Goal: Task Accomplishment & Management: Manage account settings

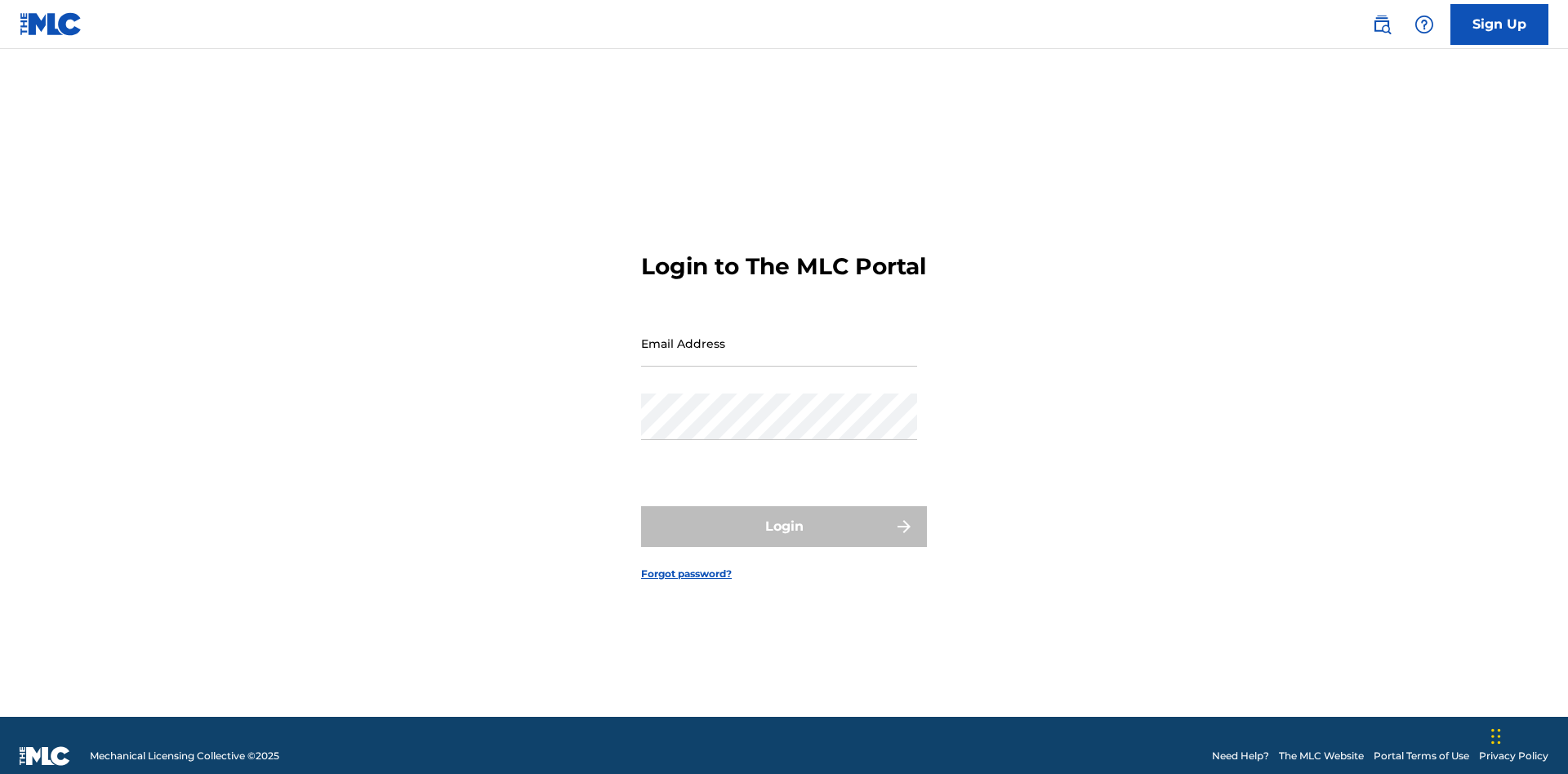
scroll to position [21, 0]
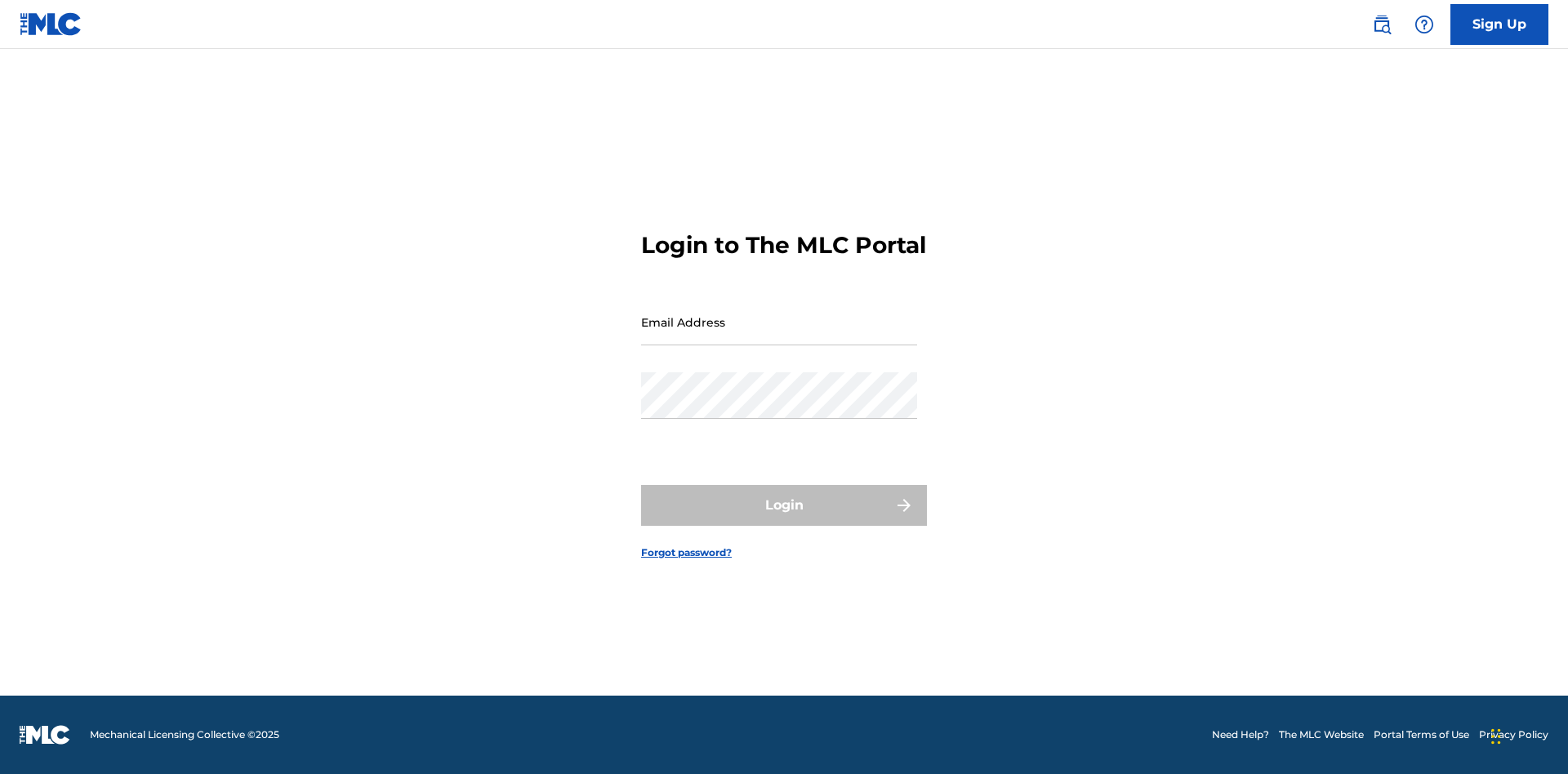
click at [779, 336] on input "Email Address" at bounding box center [779, 322] width 276 height 47
type input "Duke.McTesterson@gmail.com"
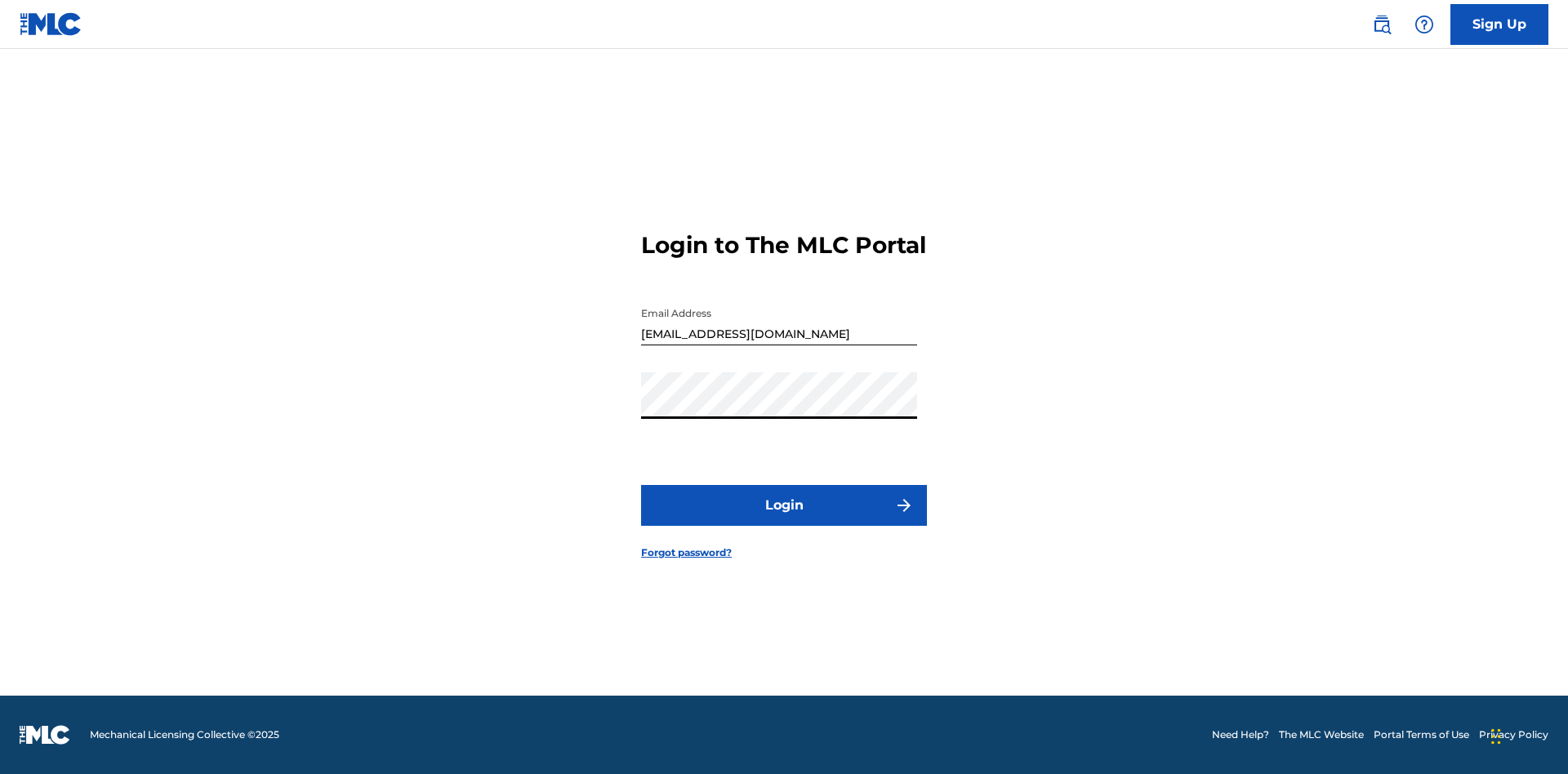
click at [784, 519] on button "Login" at bounding box center [784, 505] width 286 height 41
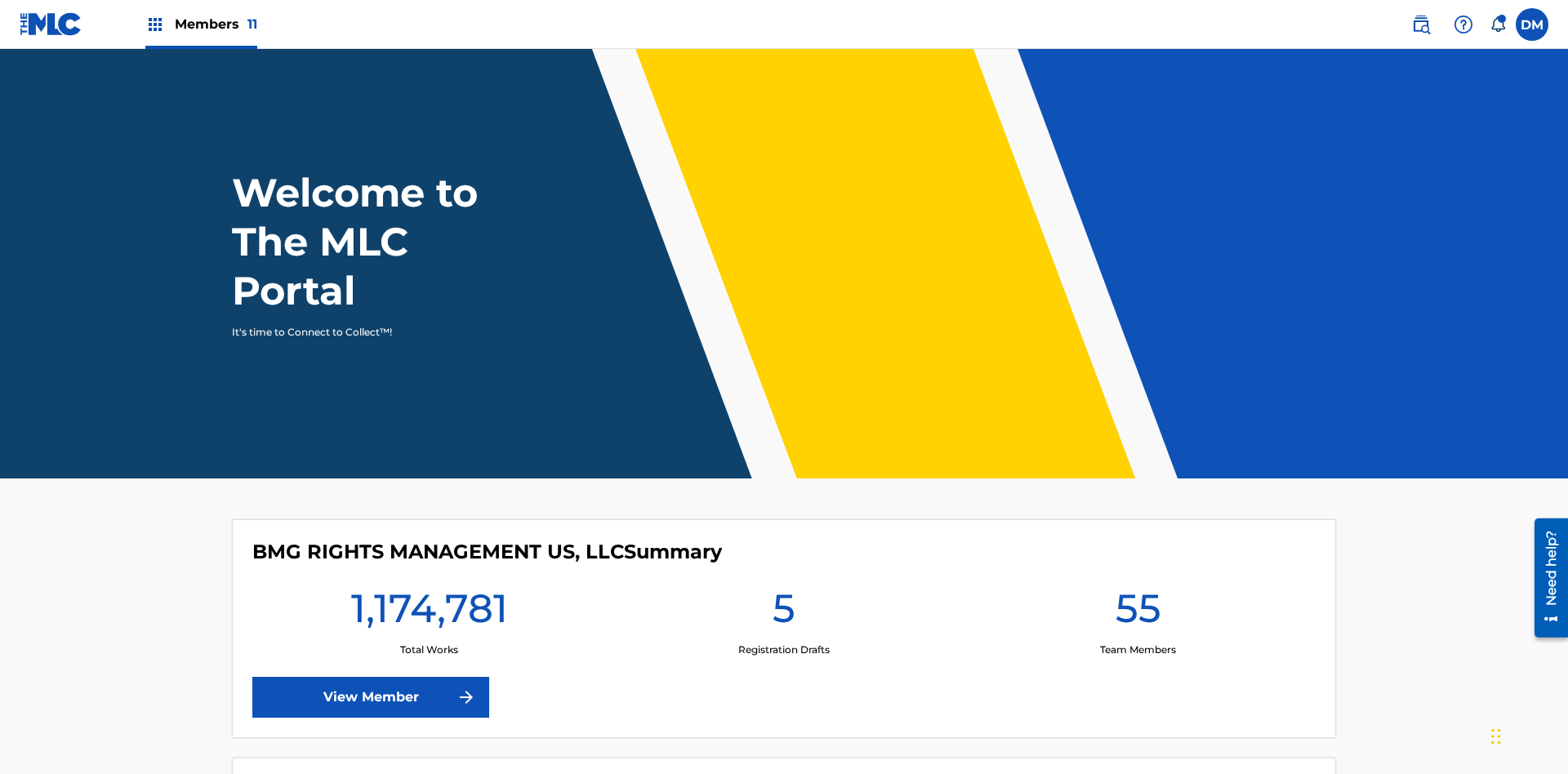
click at [201, 24] on span "Members 11" at bounding box center [216, 24] width 83 height 19
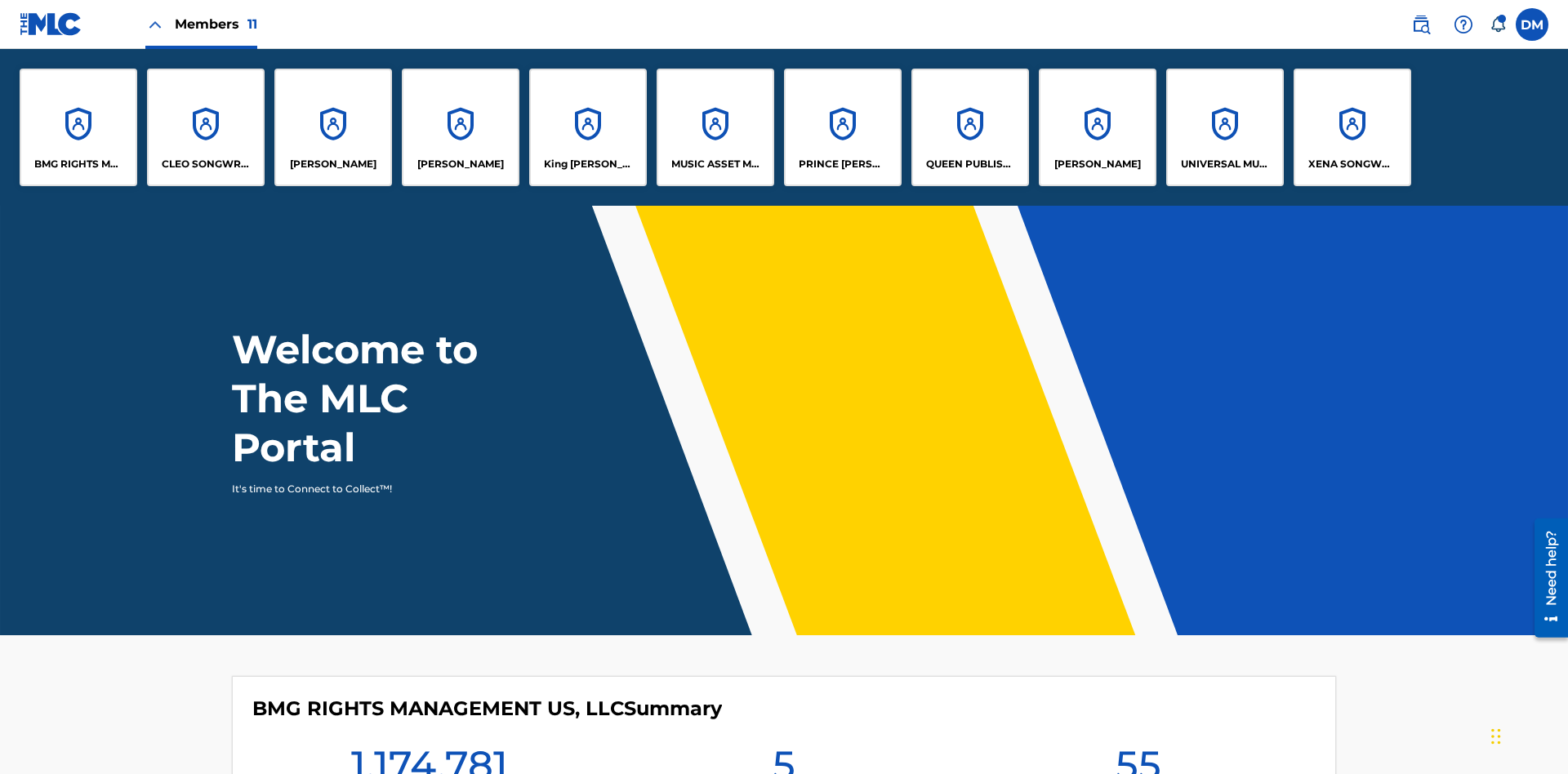
click at [1224, 164] on p "UNIVERSAL MUSIC PUB GROUP" at bounding box center [1225, 164] width 89 height 15
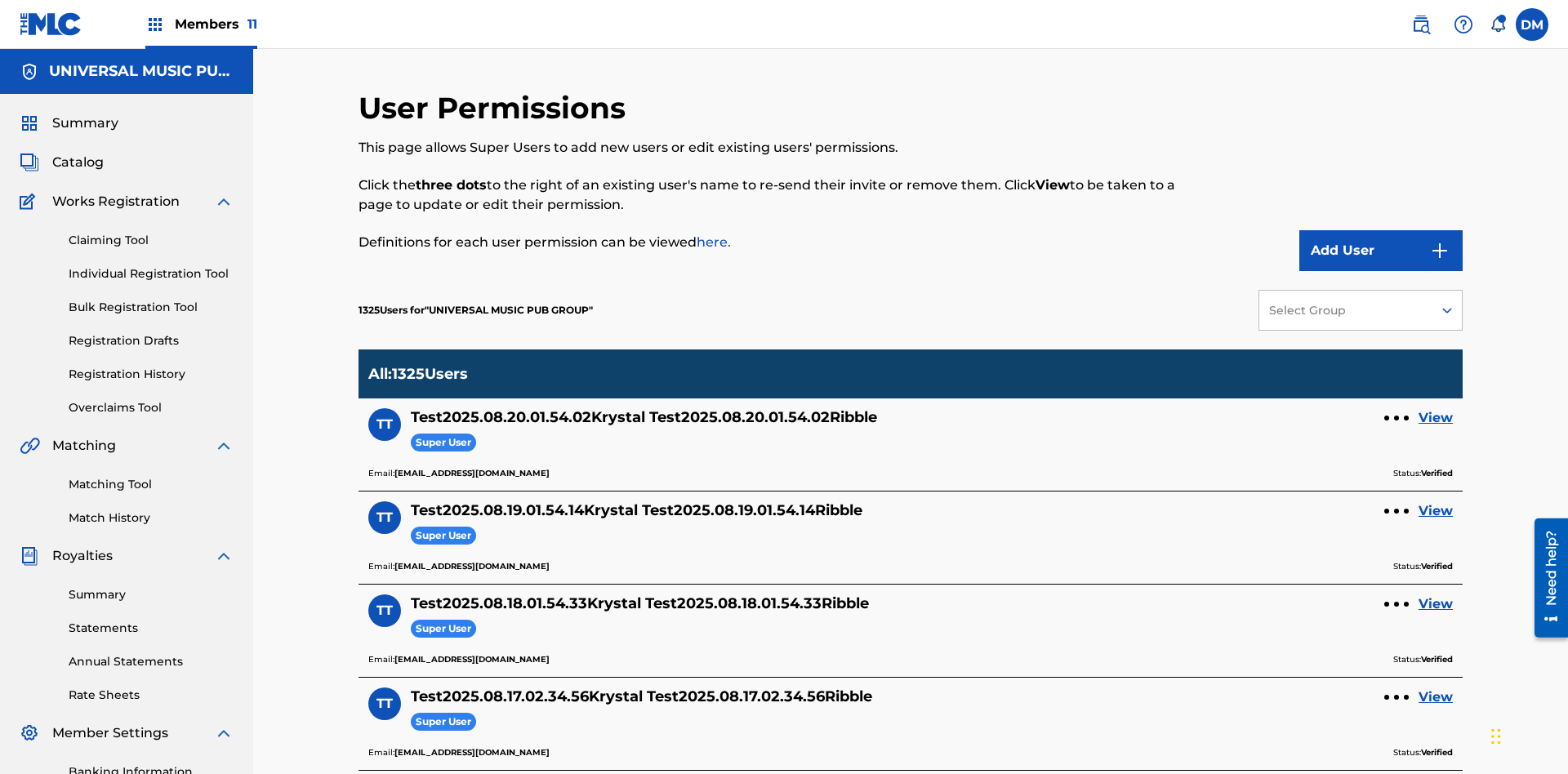
click at [1381, 230] on button "Add User" at bounding box center [1381, 251] width 164 height 41
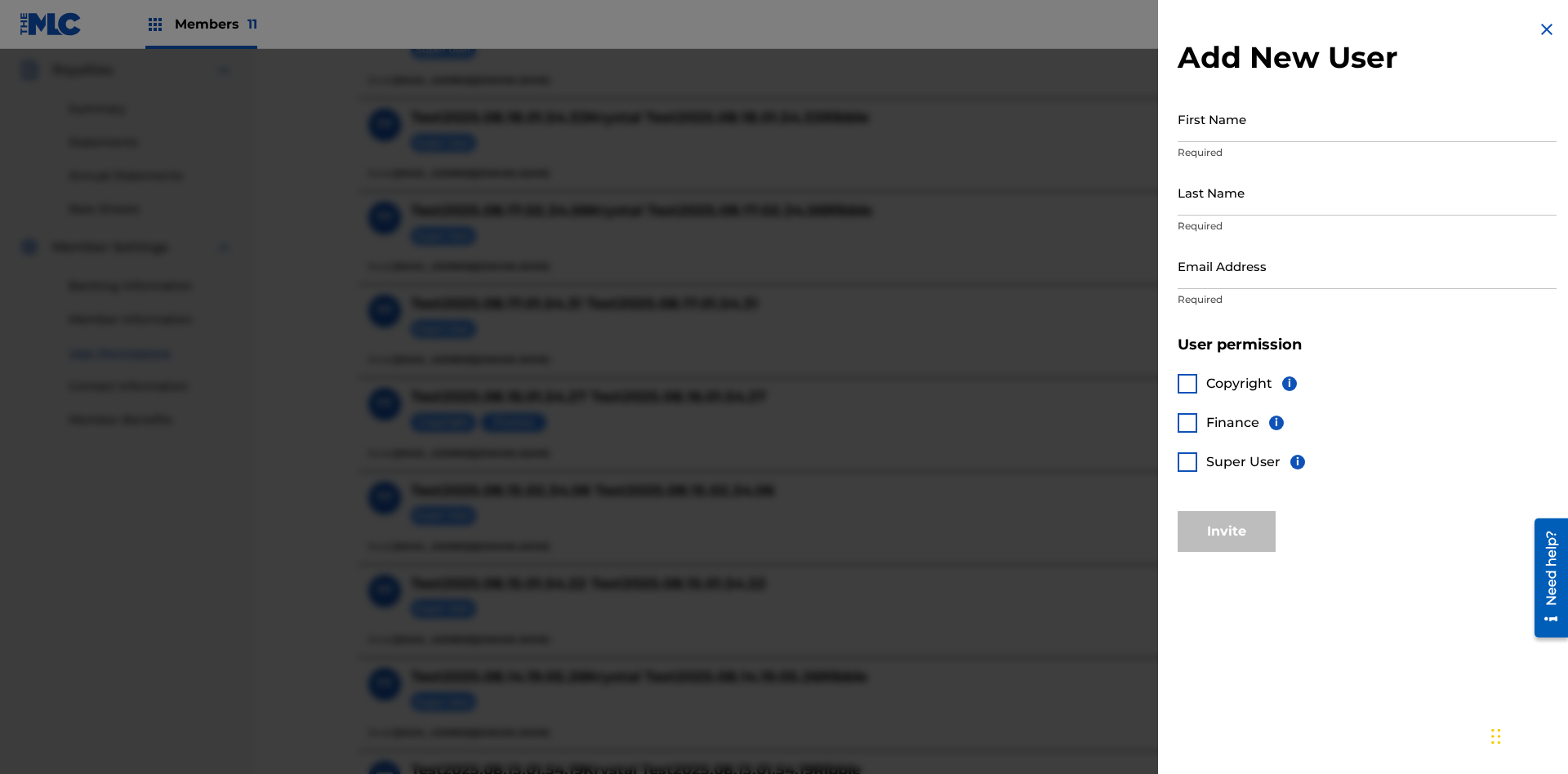
click at [1367, 119] on input "First Name" at bounding box center [1368, 119] width 379 height 47
type input "Test2025.08.21.01.53.55"
click at [1367, 192] on input "Last Name" at bounding box center [1368, 192] width 379 height 47
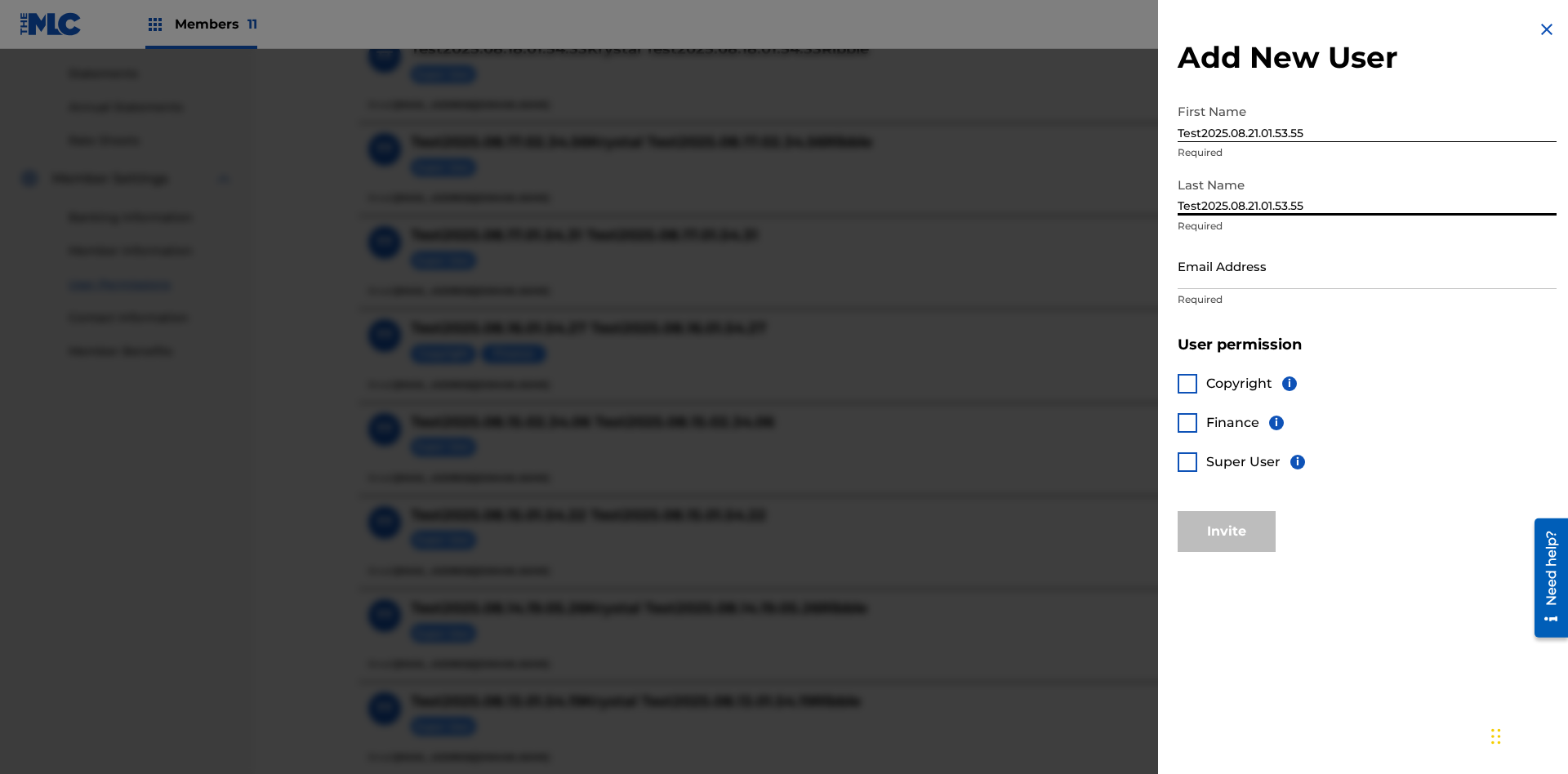
type input "Test2025.08.21.01.53.55"
click at [1367, 266] on input "Email Address" at bounding box center [1368, 266] width 379 height 47
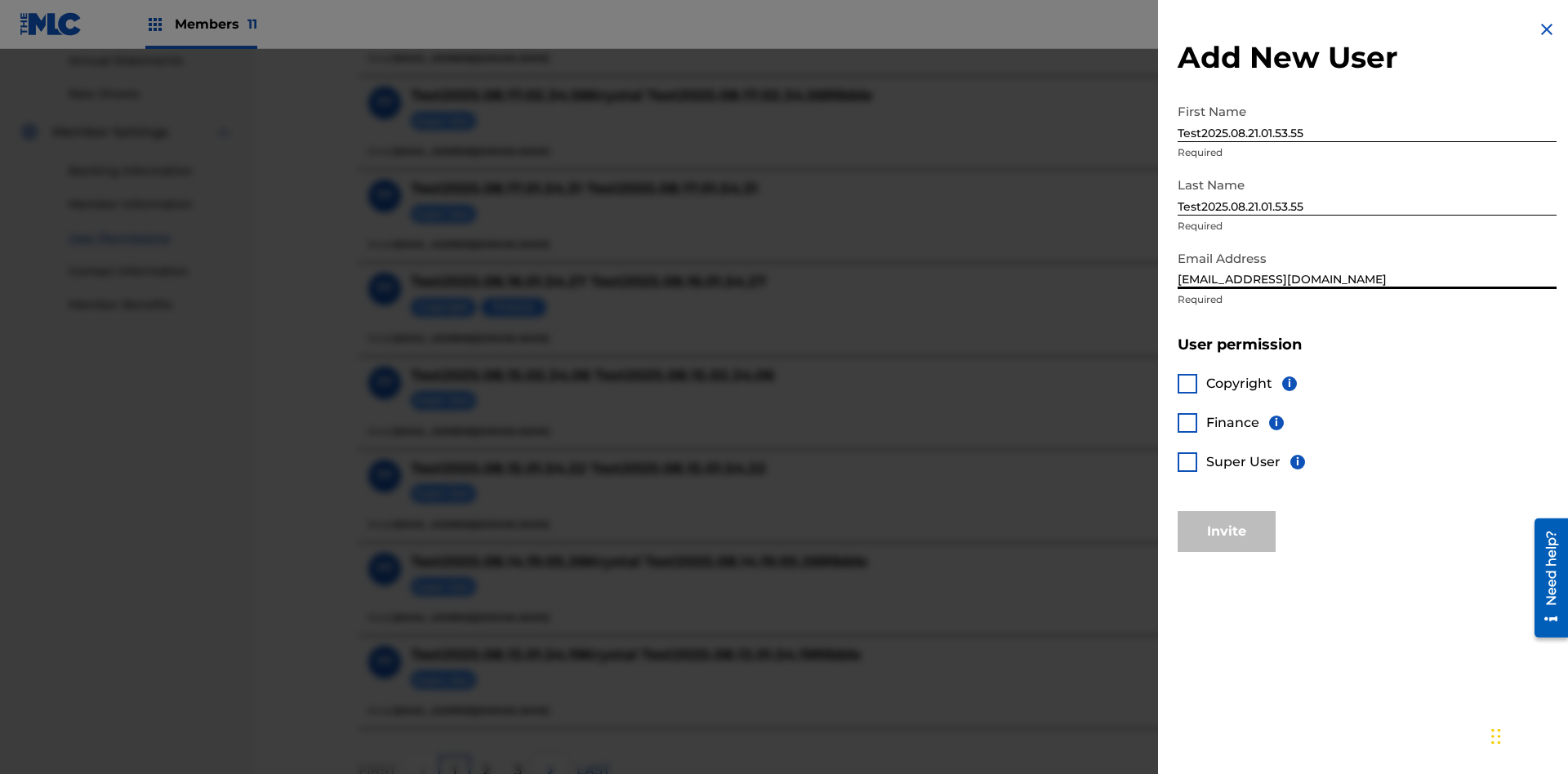
type input "[EMAIL_ADDRESS][DOMAIN_NAME]"
click at [1188, 461] on div at bounding box center [1188, 462] width 20 height 20
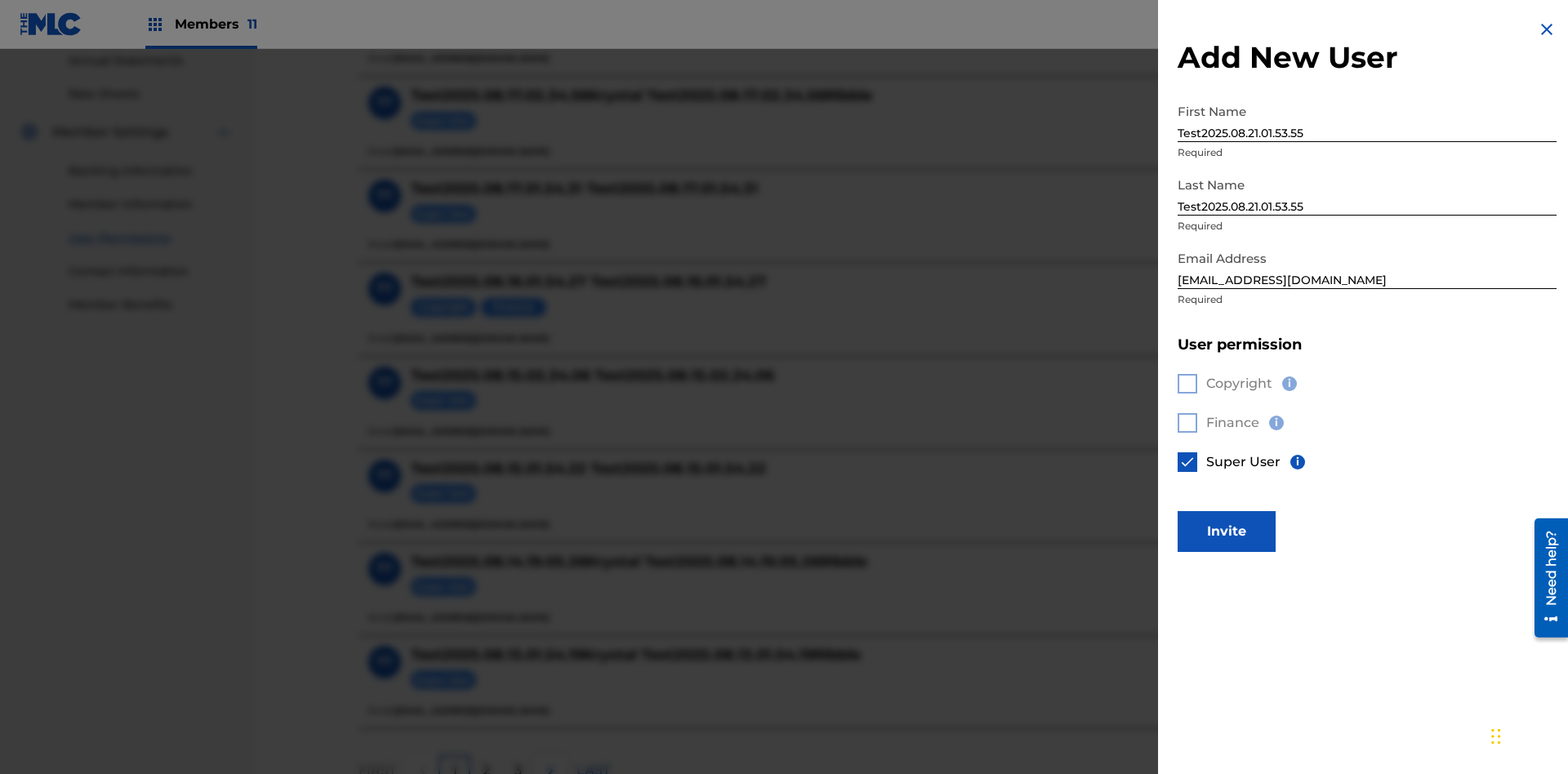
scroll to position [738, 0]
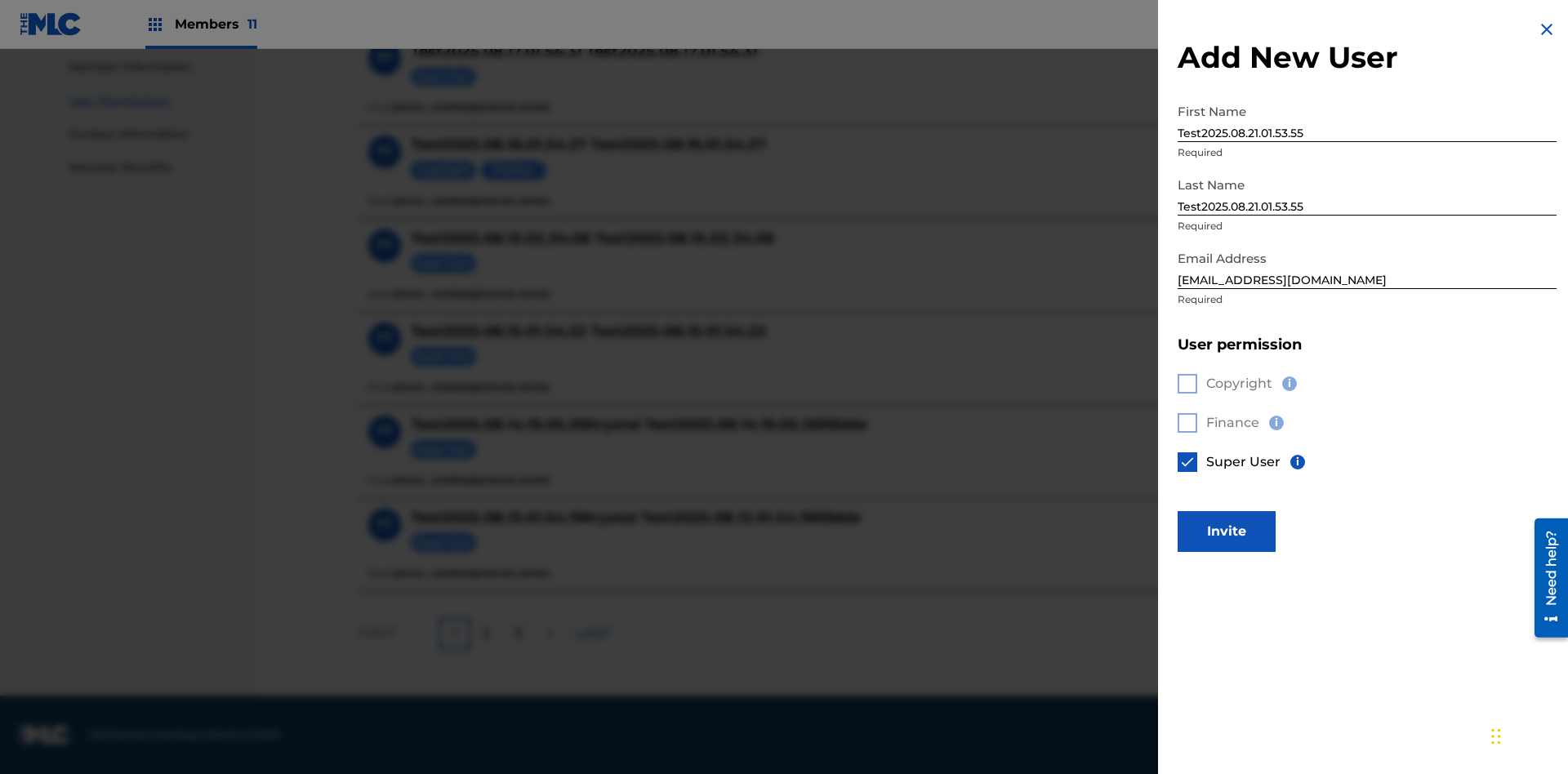
click at [1226, 530] on button "Invite" at bounding box center [1227, 531] width 98 height 41
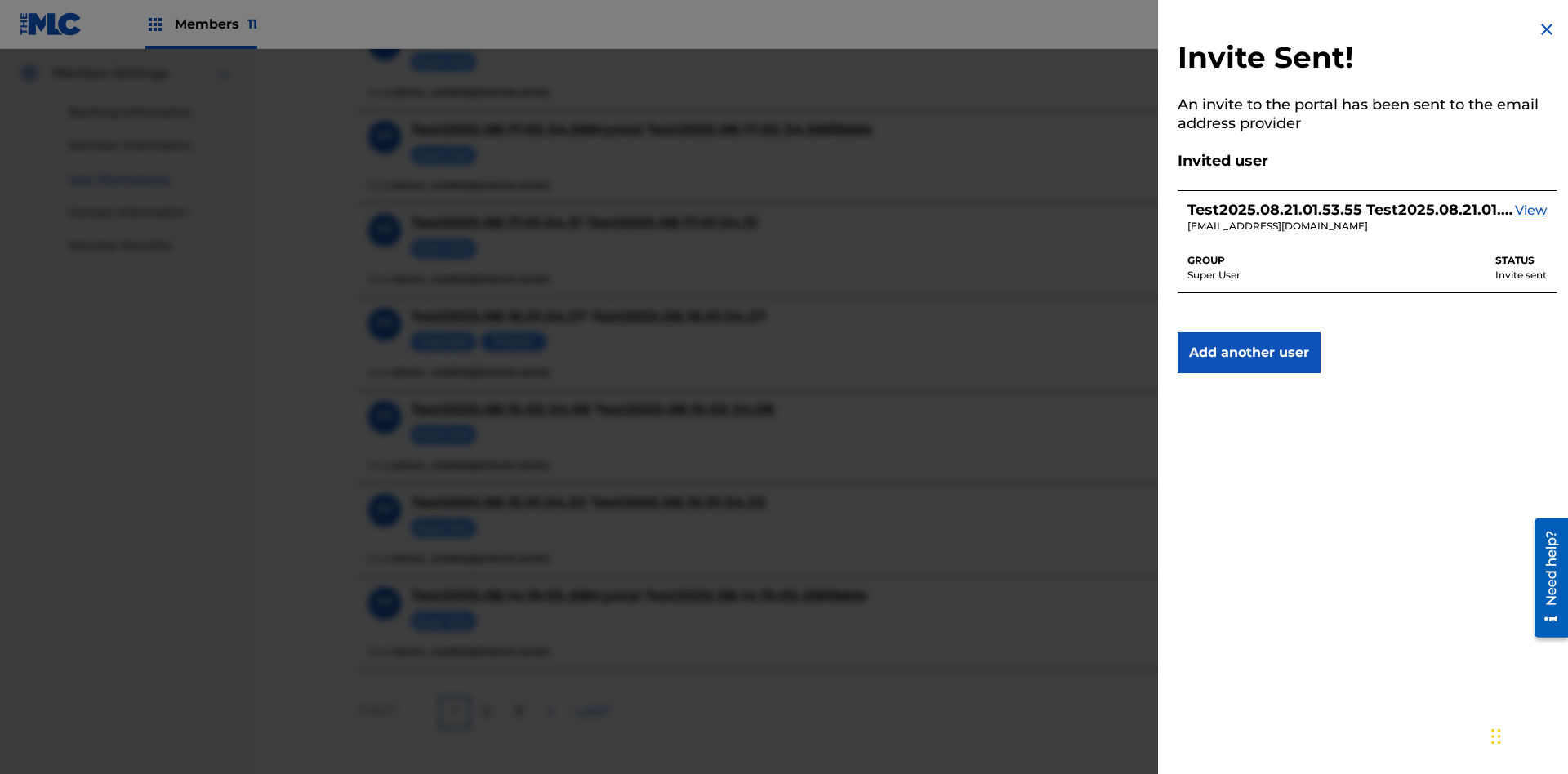
click at [1547, 29] on img at bounding box center [1547, 29] width 20 height 20
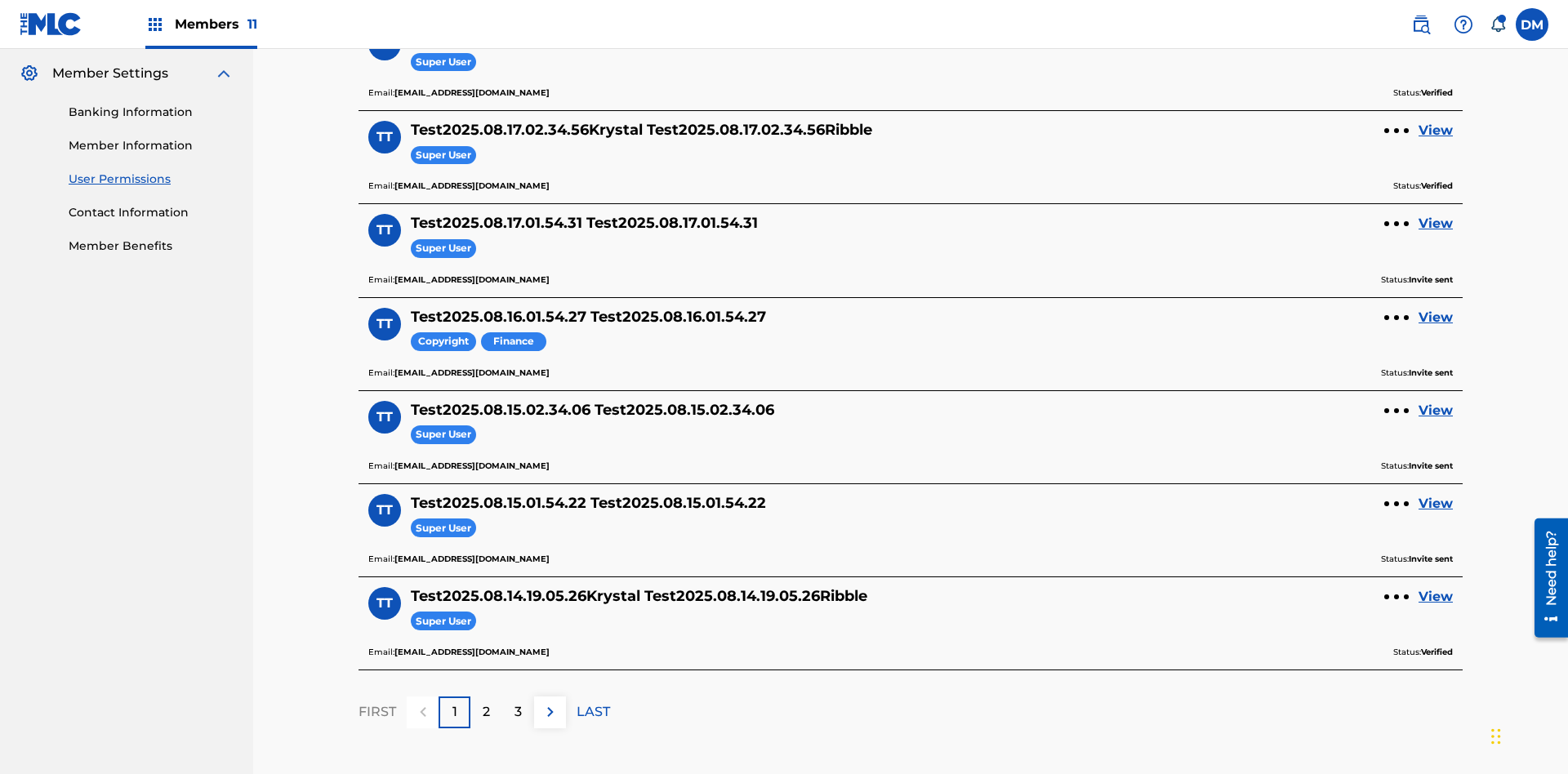
click at [1532, 24] on label at bounding box center [1532, 25] width 33 height 33
click at [1532, 25] on input "DM Duke McTesterson duke.mctesterson@gmail.com Notification Preferences Profile…" at bounding box center [1532, 25] width 0 height 0
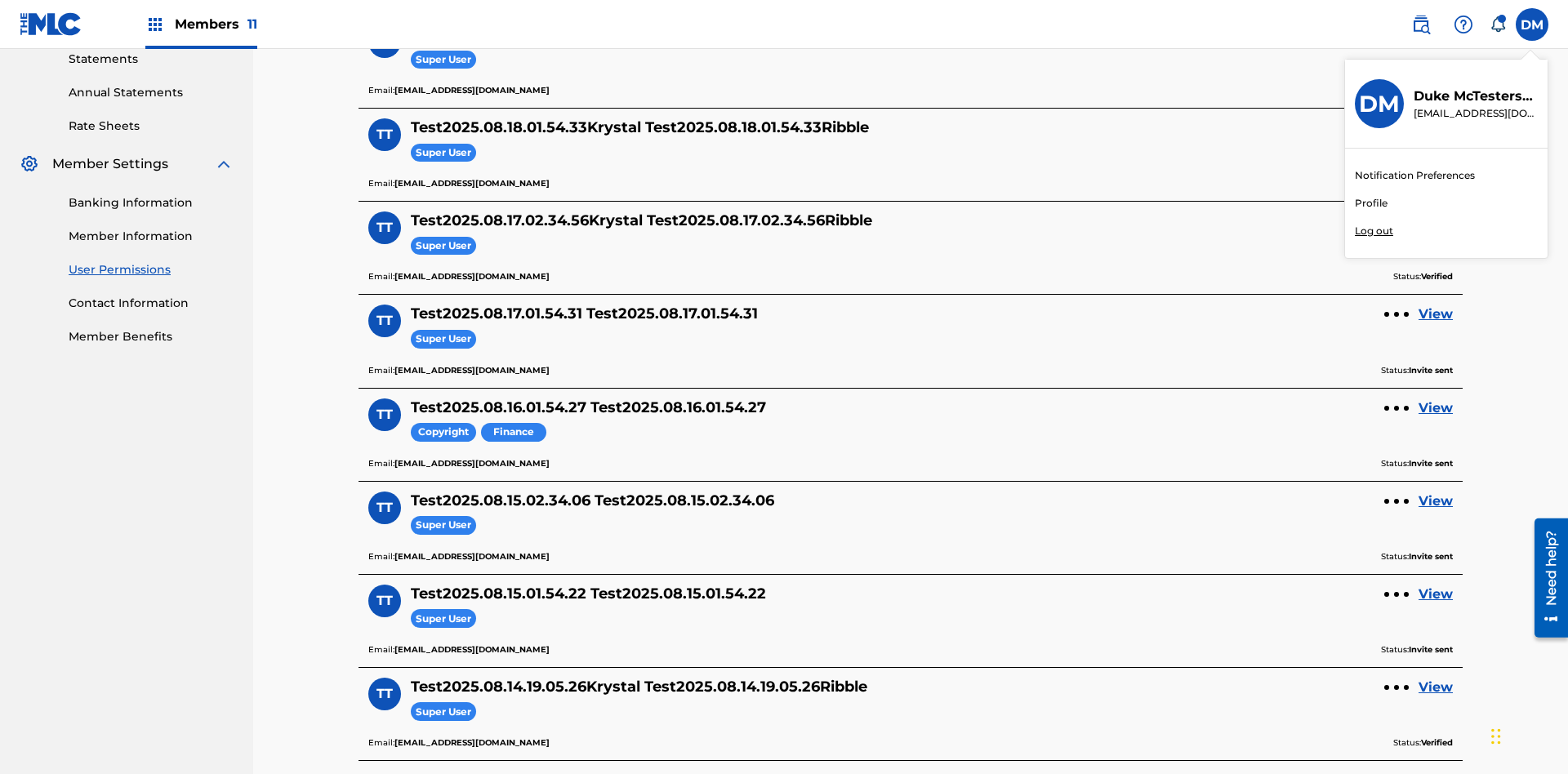
click at [1373, 231] on p "Log out" at bounding box center [1373, 231] width 38 height 15
click at [1532, 25] on input "DM Duke McTesterson duke.mctesterson@gmail.com Notification Preferences Profile…" at bounding box center [1532, 25] width 0 height 0
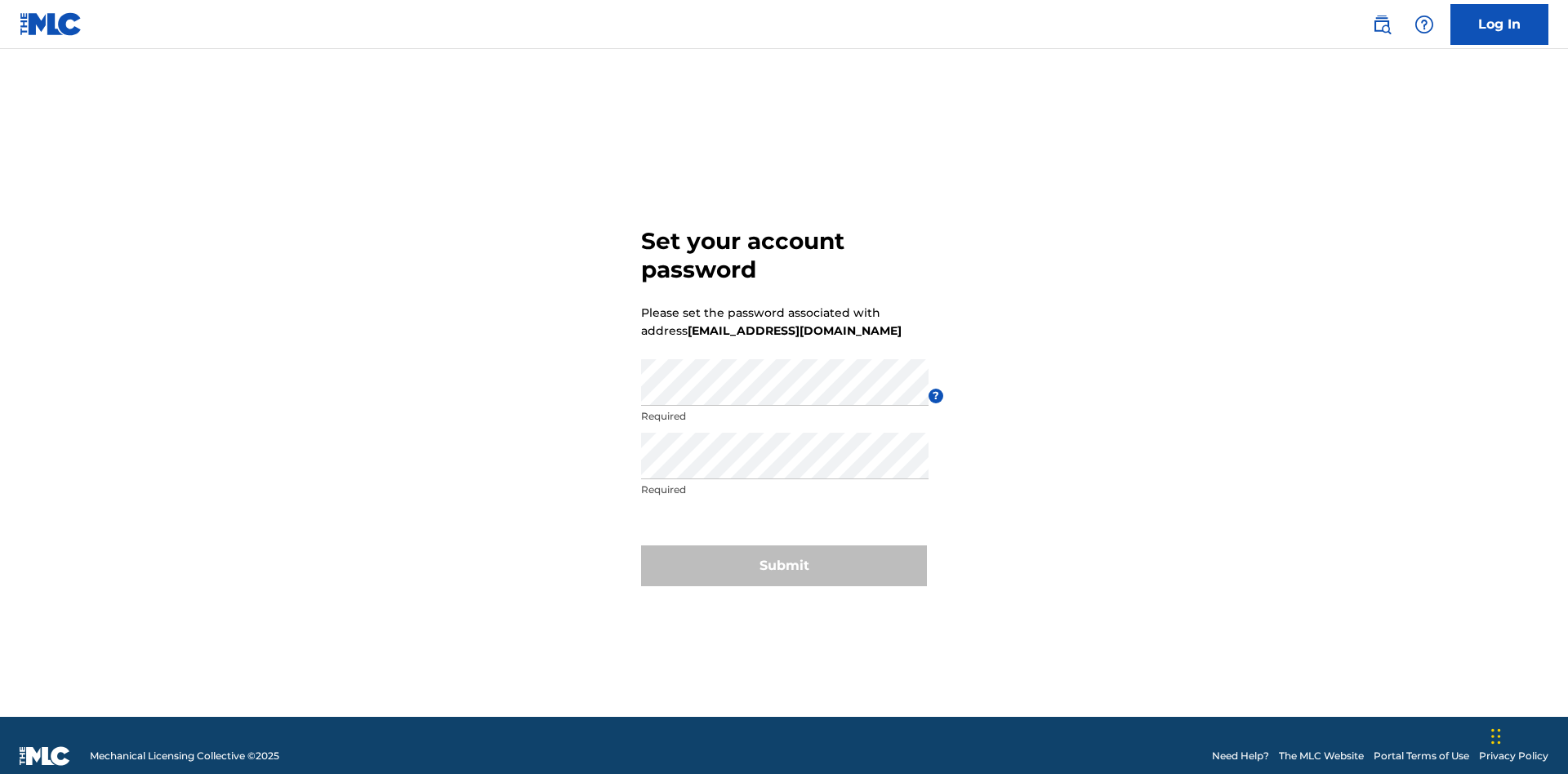
scroll to position [21, 0]
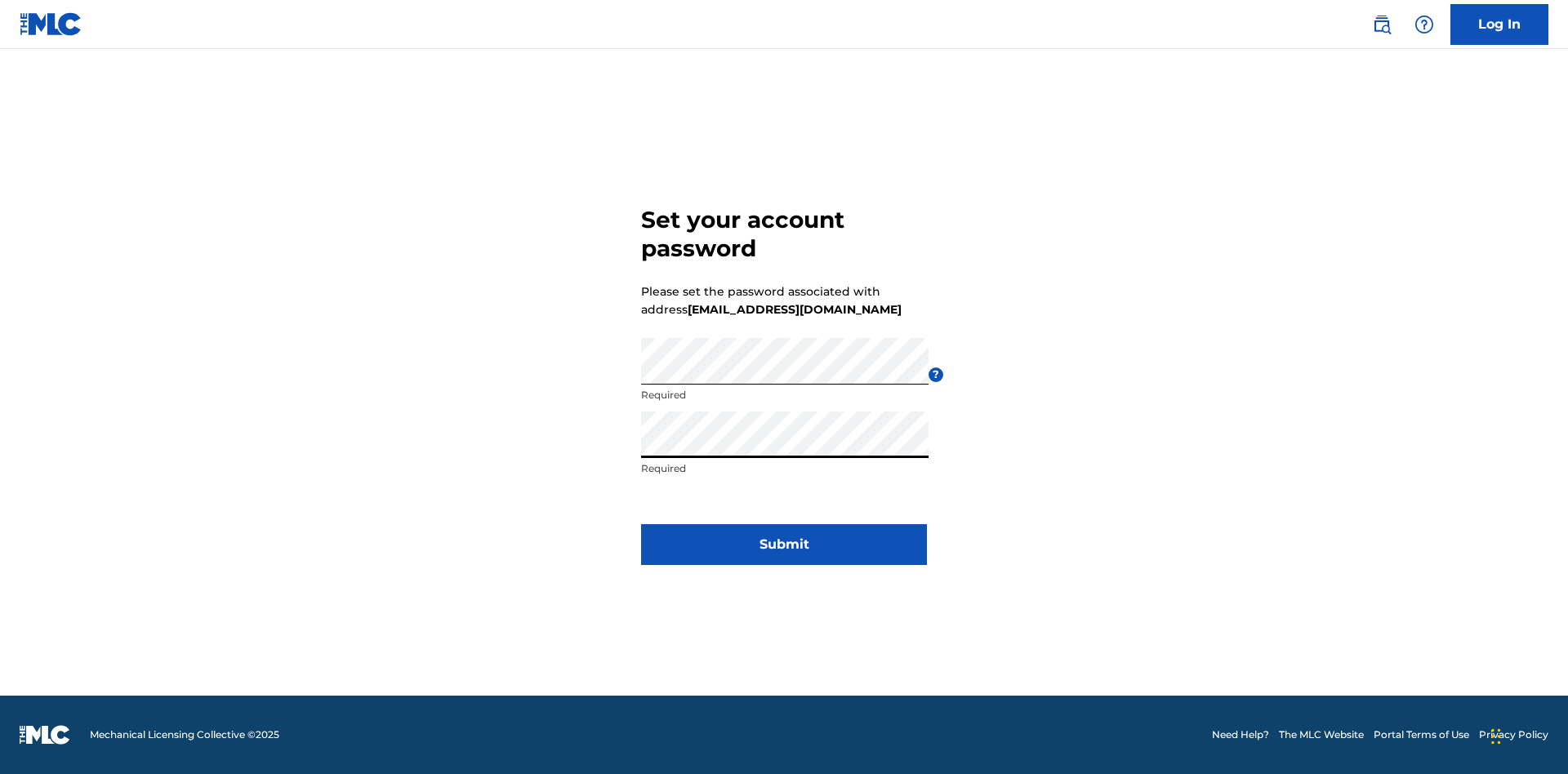
click at [784, 554] on button "Submit" at bounding box center [784, 544] width 286 height 41
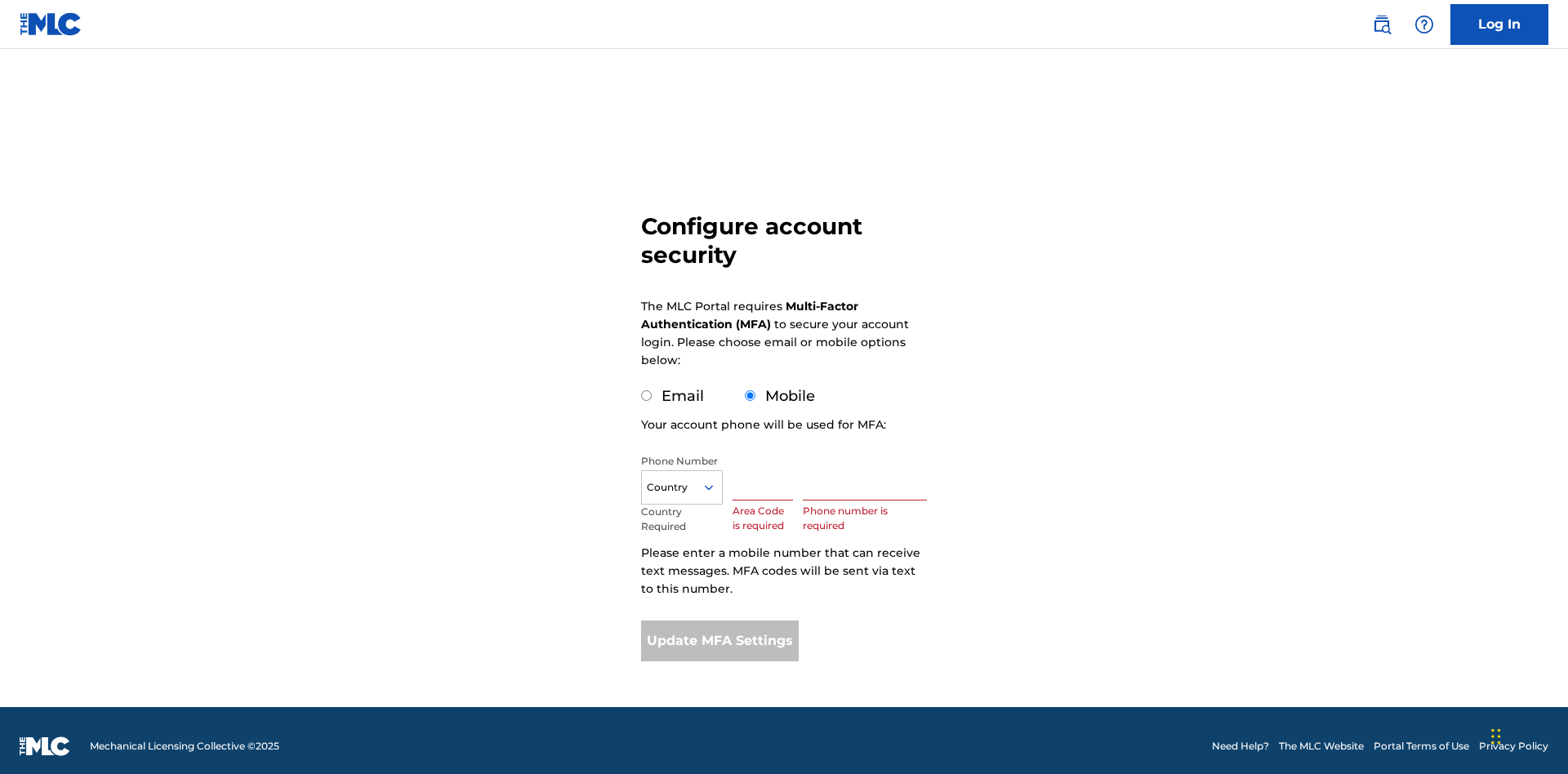
scroll to position [16, 0]
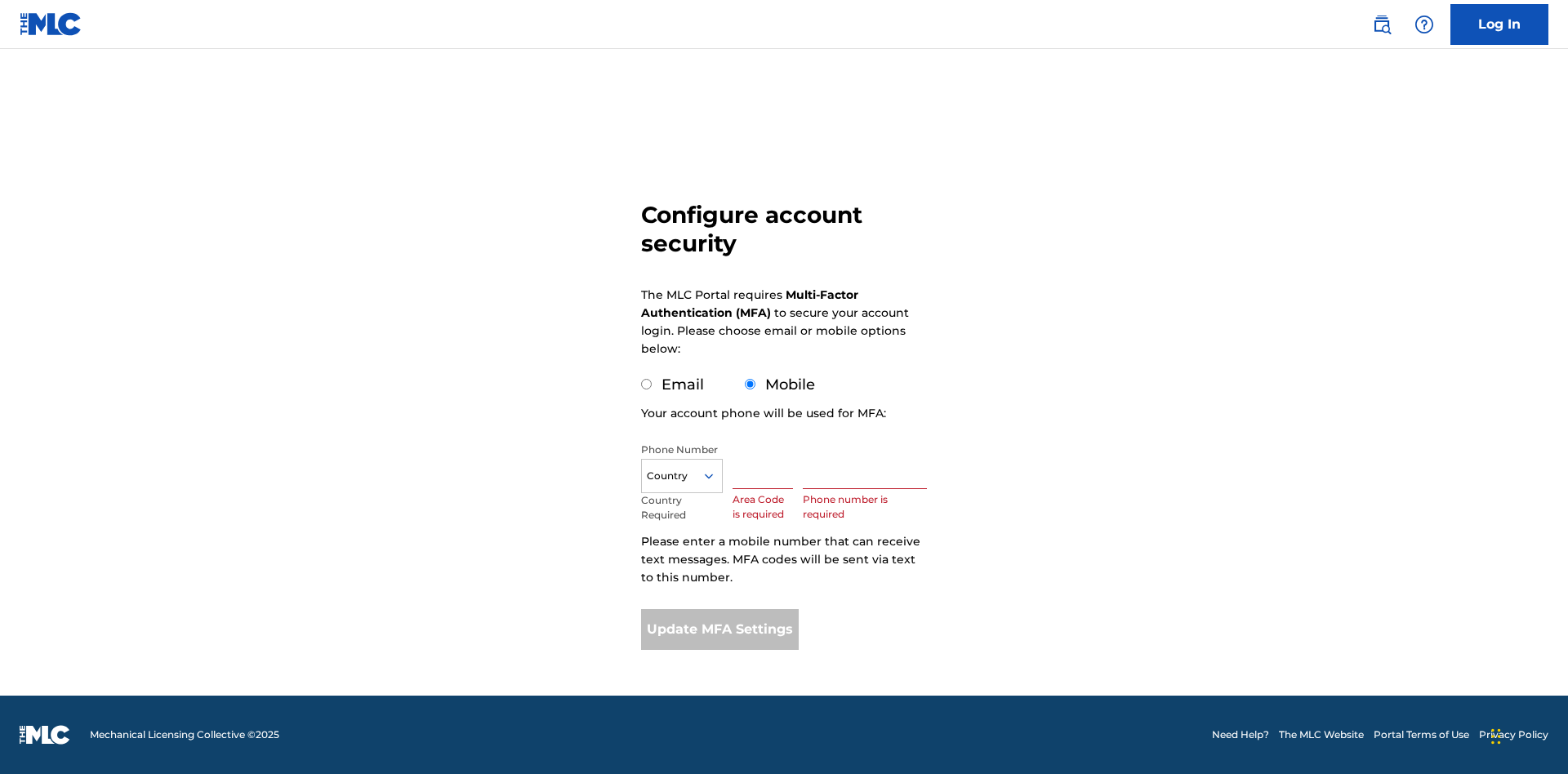
click at [750, 385] on input "Mobile" at bounding box center [750, 384] width 11 height 11
click at [715, 476] on icon at bounding box center [709, 476] width 15 height 15
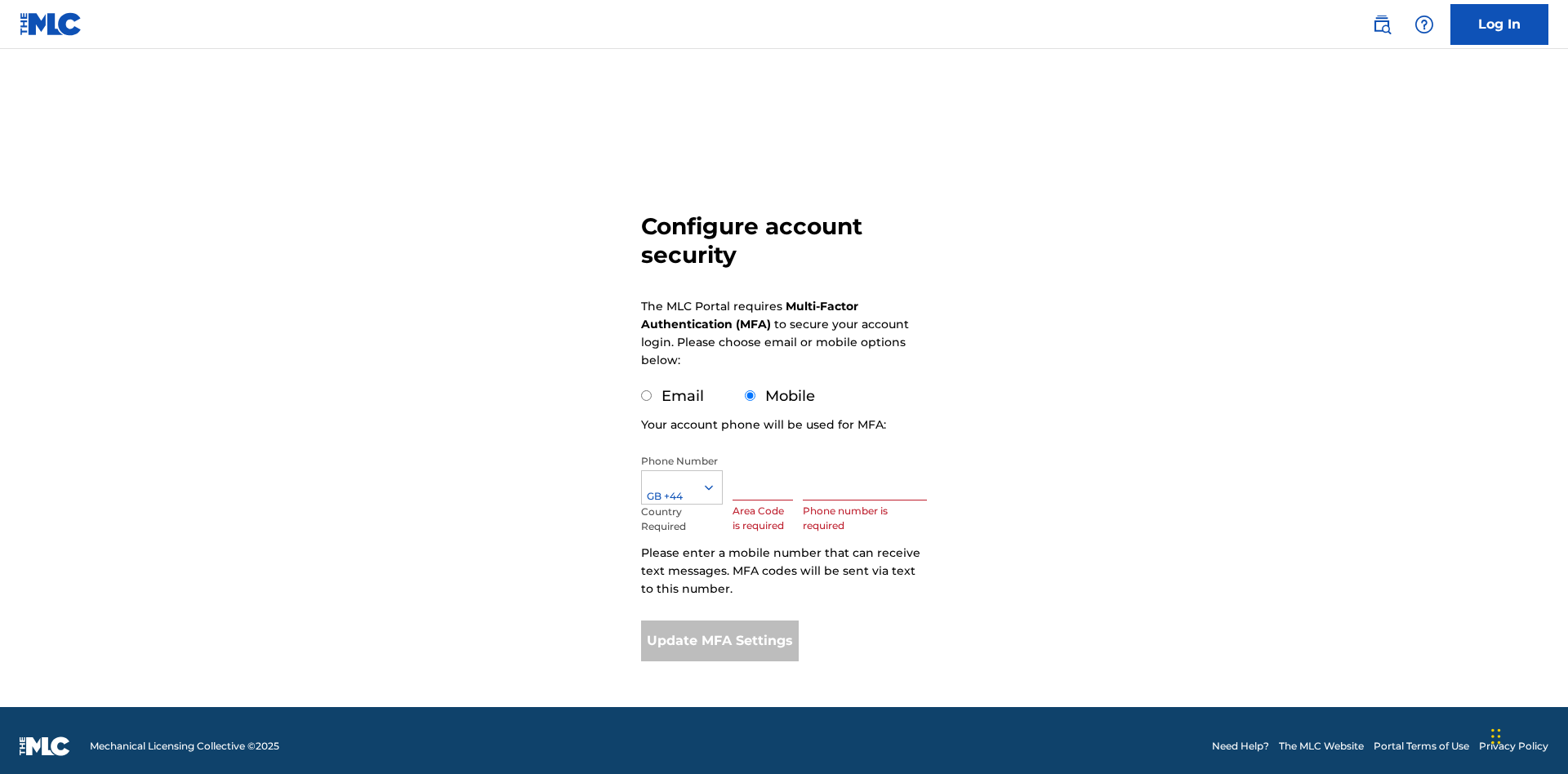
click at [766, 465] on input "text" at bounding box center [763, 476] width 60 height 47
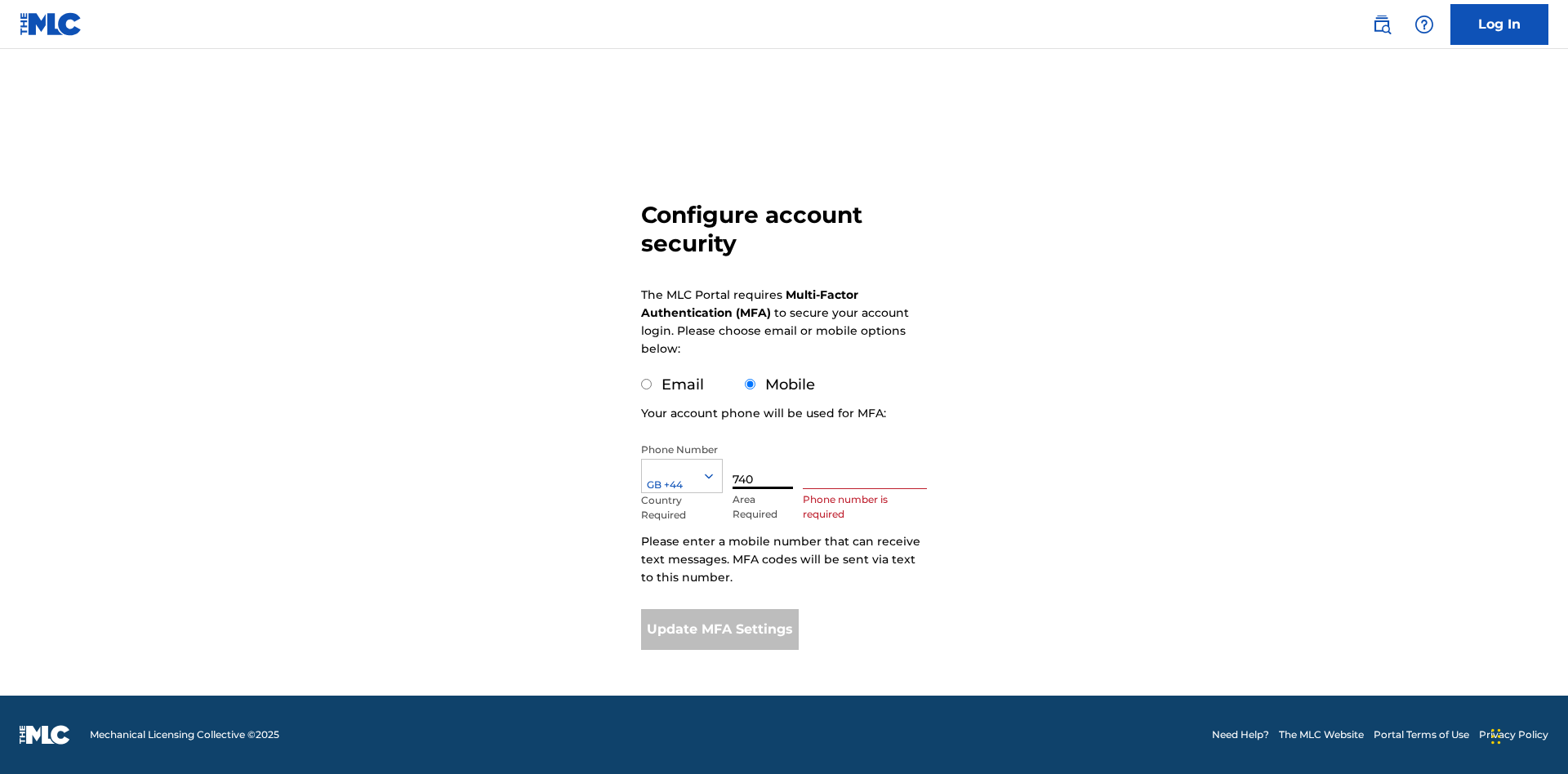
type input "740"
click at [868, 465] on input "text" at bounding box center [865, 465] width 124 height 47
type input "1252166"
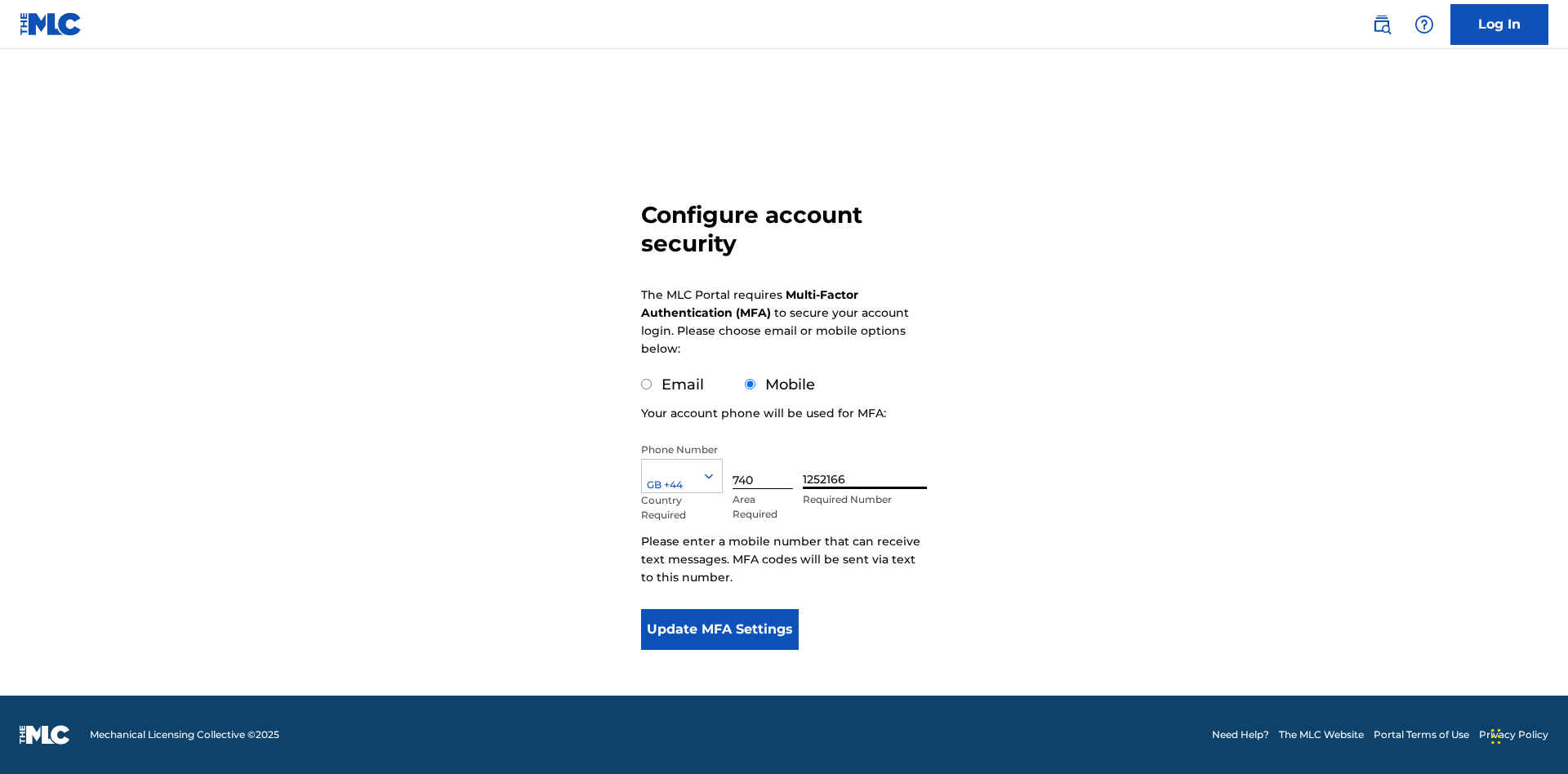
click at [719, 629] on button "Update MFA Settings" at bounding box center [719, 629] width 158 height 41
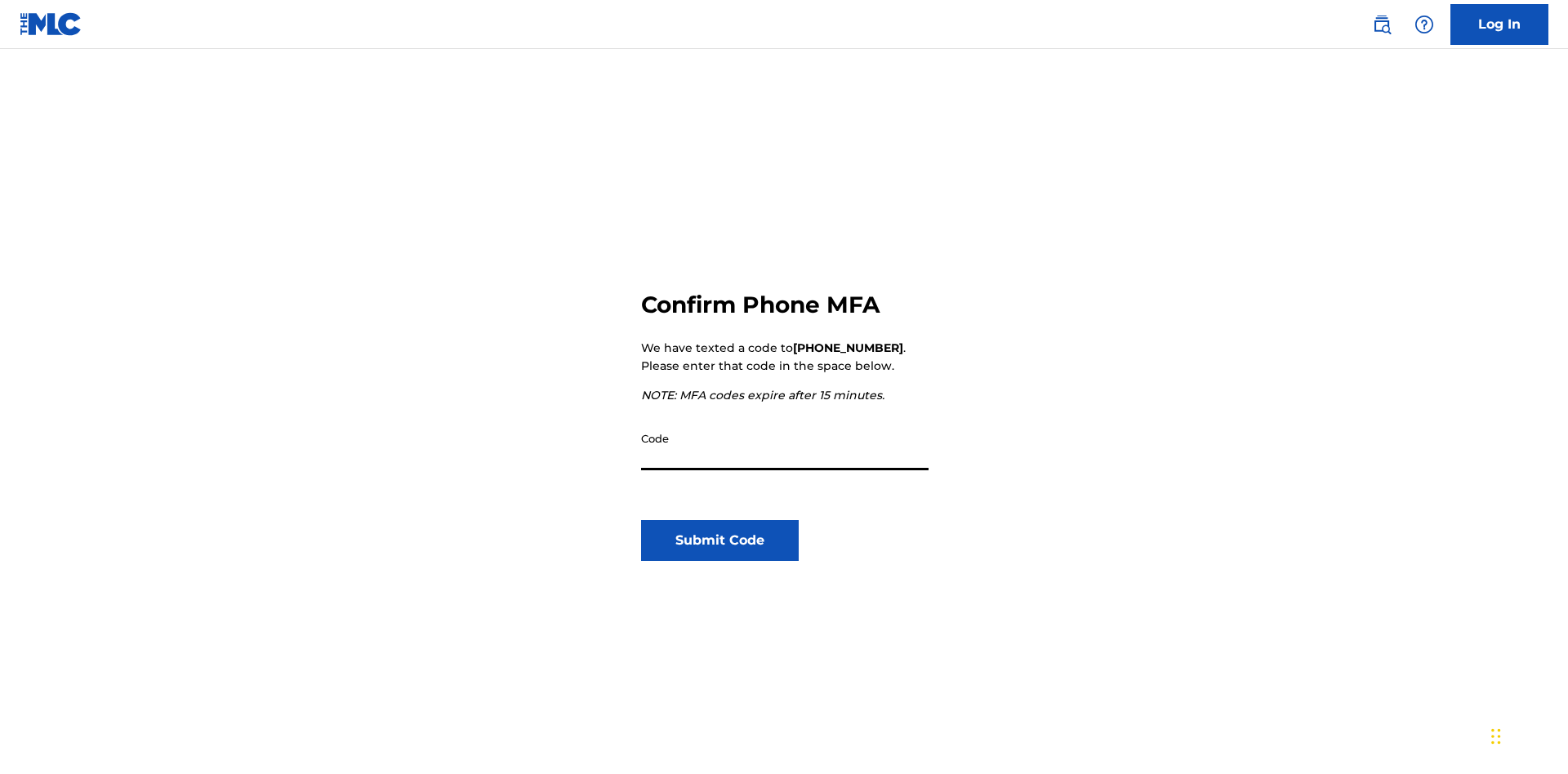
scroll to position [170, 0]
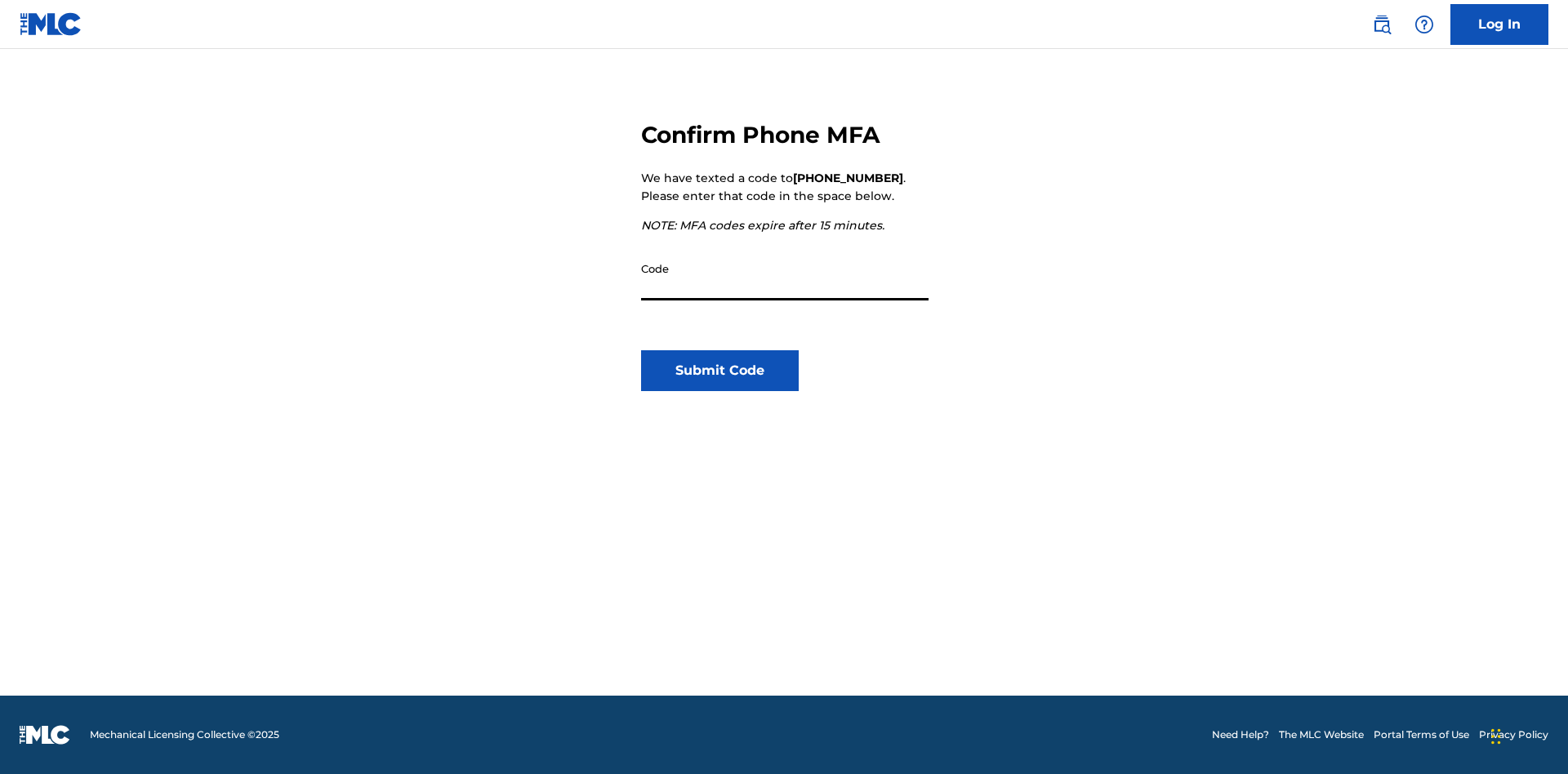
click at [785, 277] on input "Code" at bounding box center [785, 277] width 288 height 47
type input "381725"
click at [719, 371] on button "Submit Code" at bounding box center [719, 371] width 158 height 41
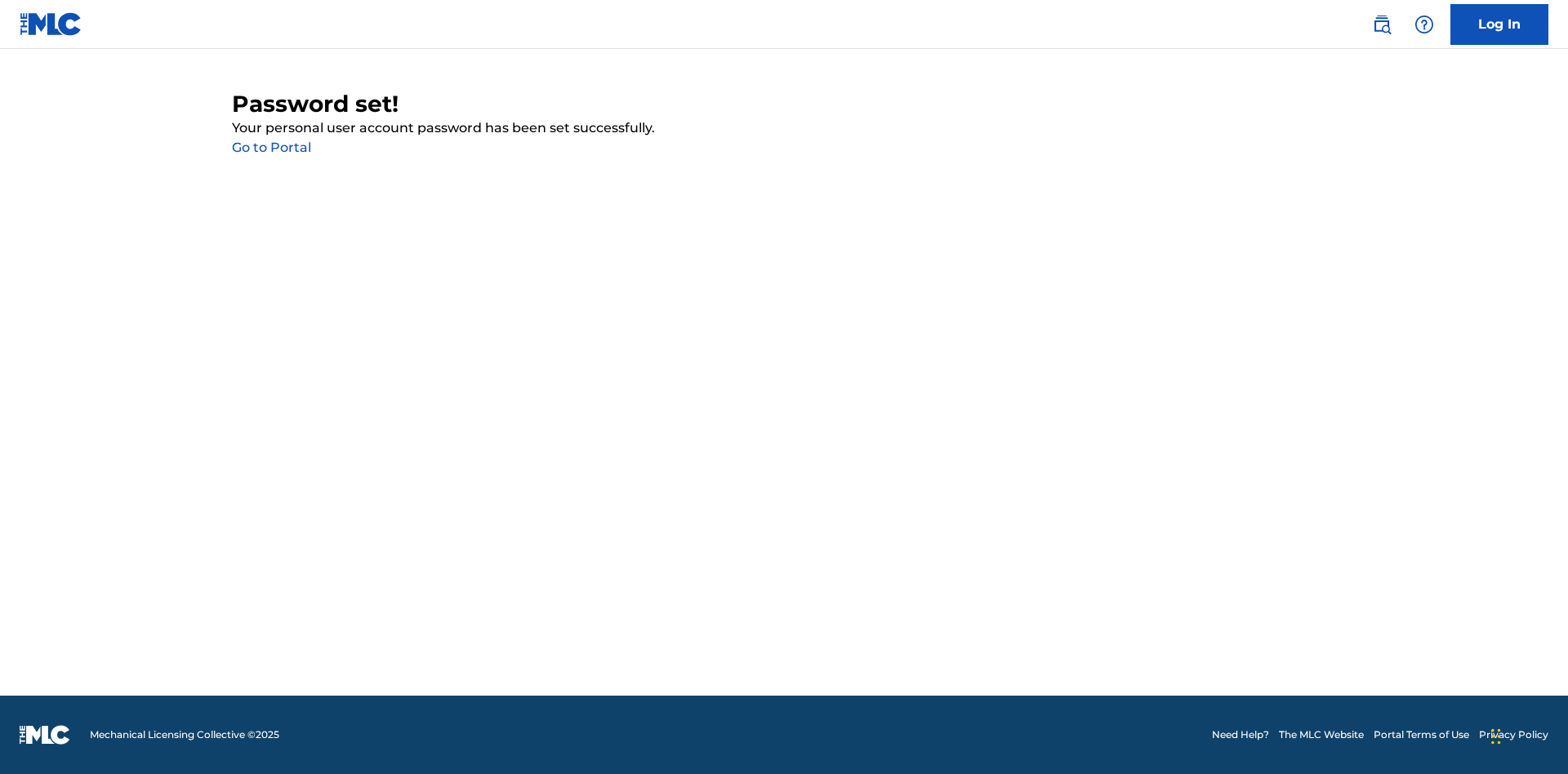
click at [271, 148] on link "Go to Portal" at bounding box center [271, 147] width 79 height 16
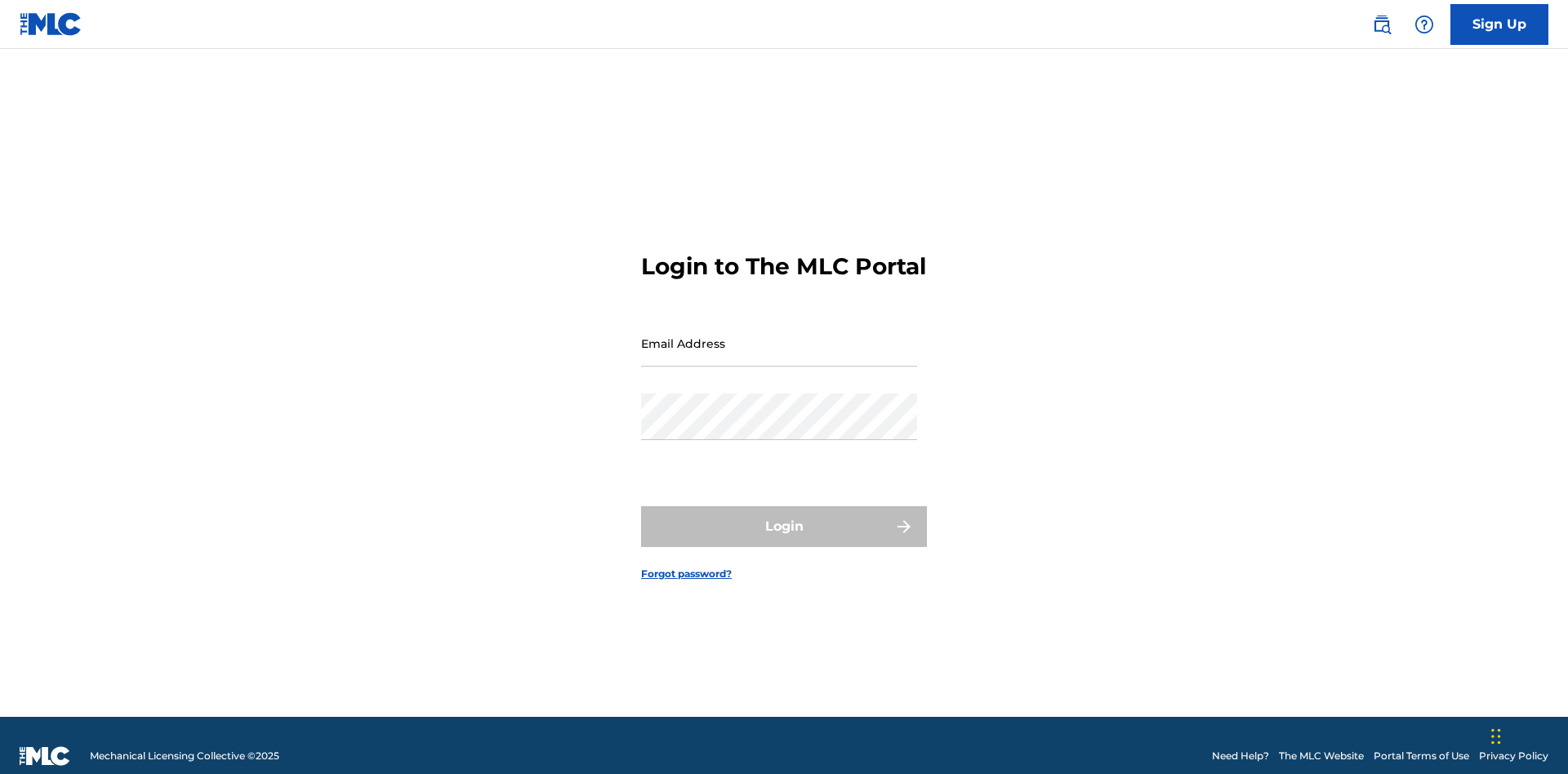
click at [779, 336] on input "Email Address" at bounding box center [779, 343] width 276 height 47
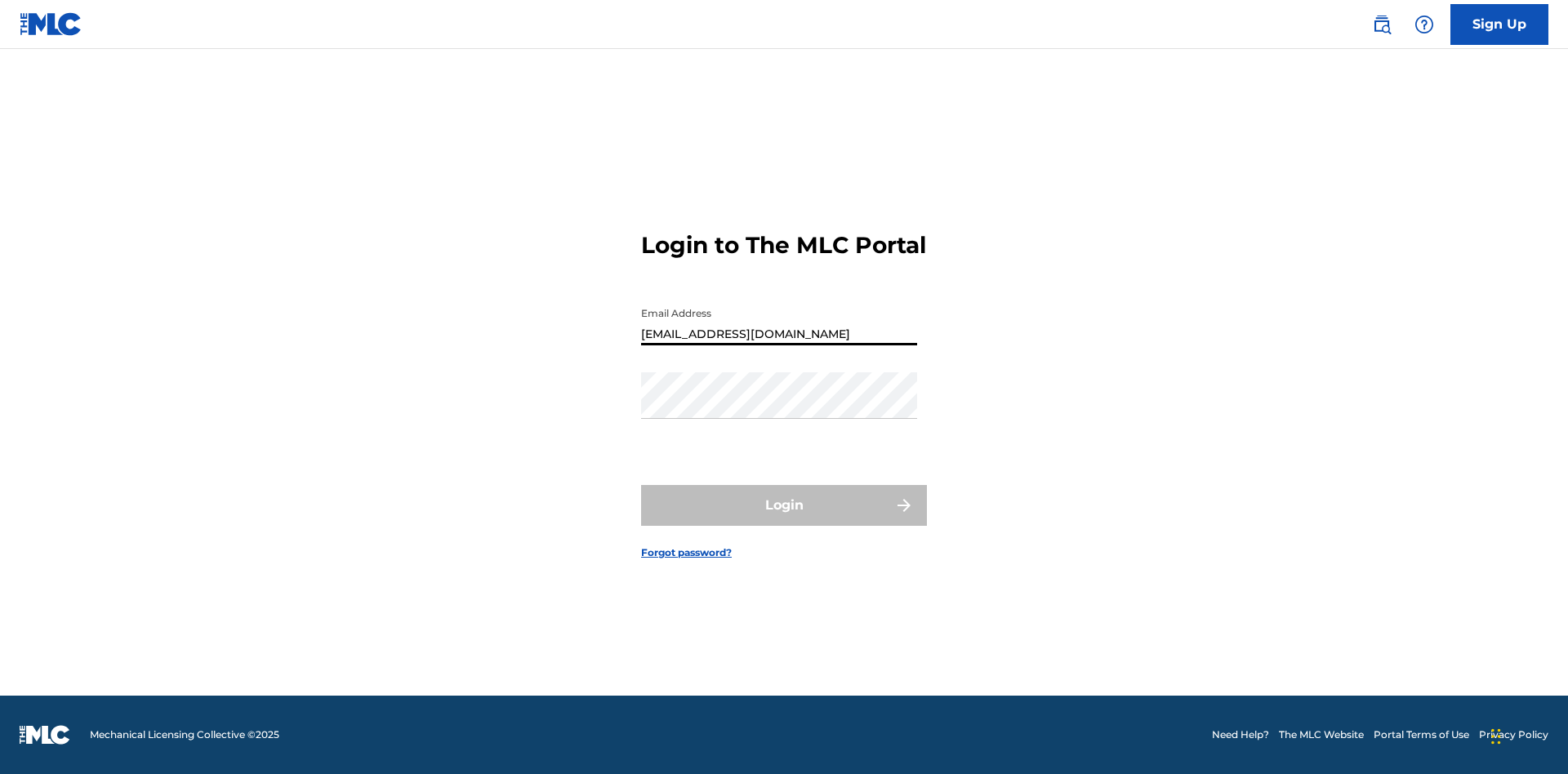
scroll to position [0, 40]
type input "[EMAIL_ADDRESS][DOMAIN_NAME]"
click at [784, 519] on button "Login" at bounding box center [784, 505] width 286 height 41
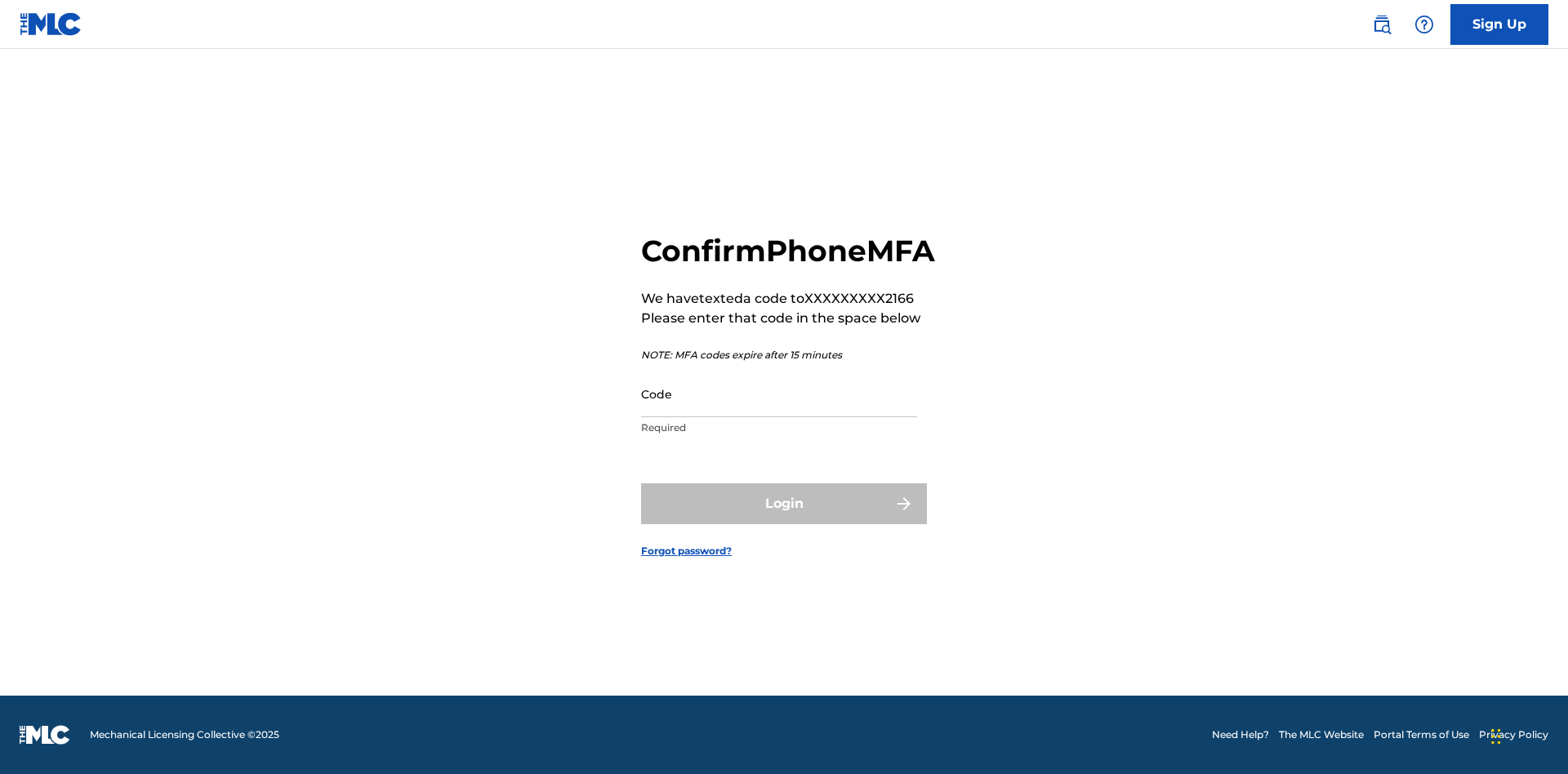
click at [779, 411] on input "Code" at bounding box center [779, 394] width 276 height 47
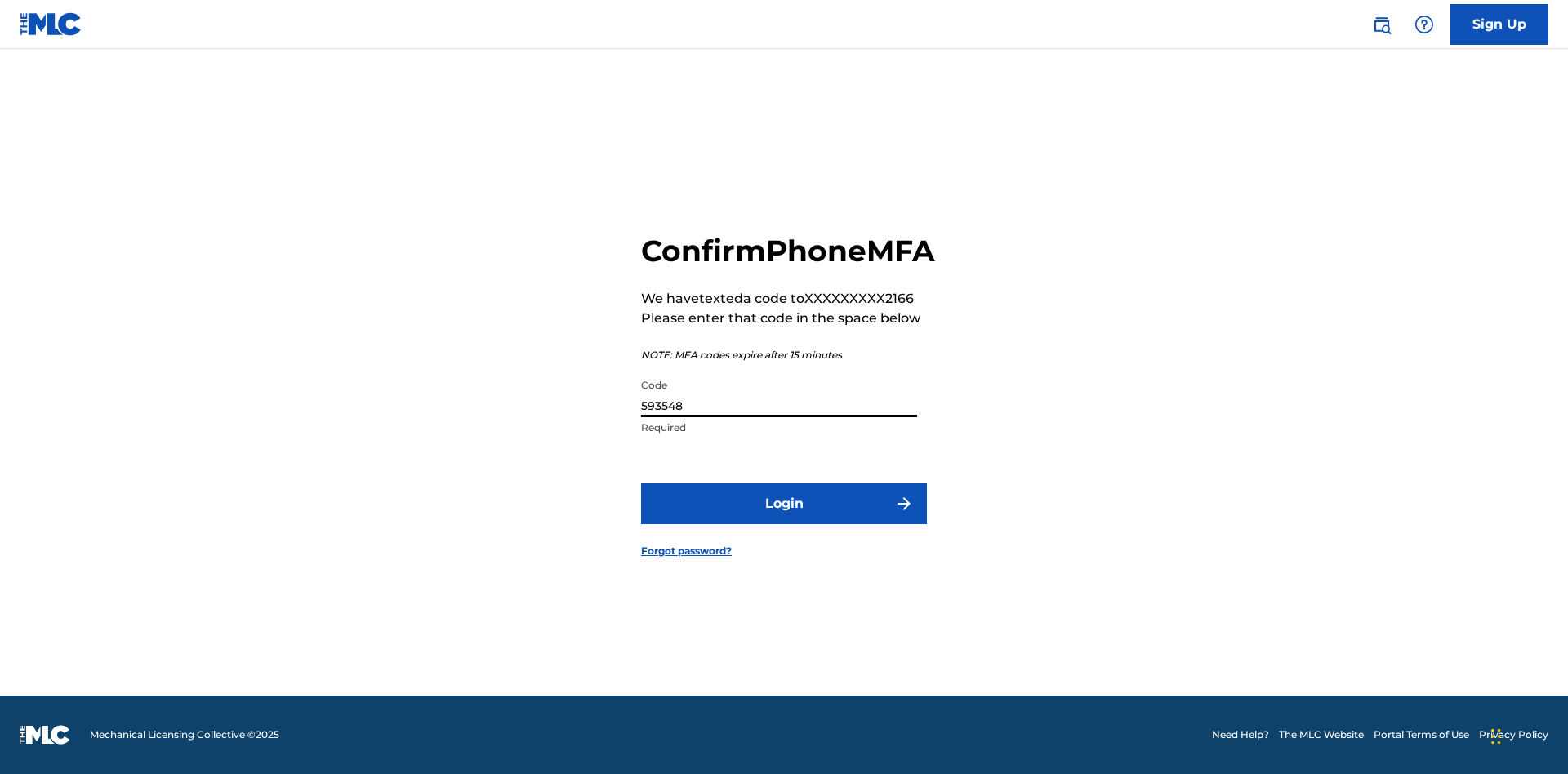
type input "593548"
click at [784, 521] on button "Login" at bounding box center [784, 503] width 286 height 41
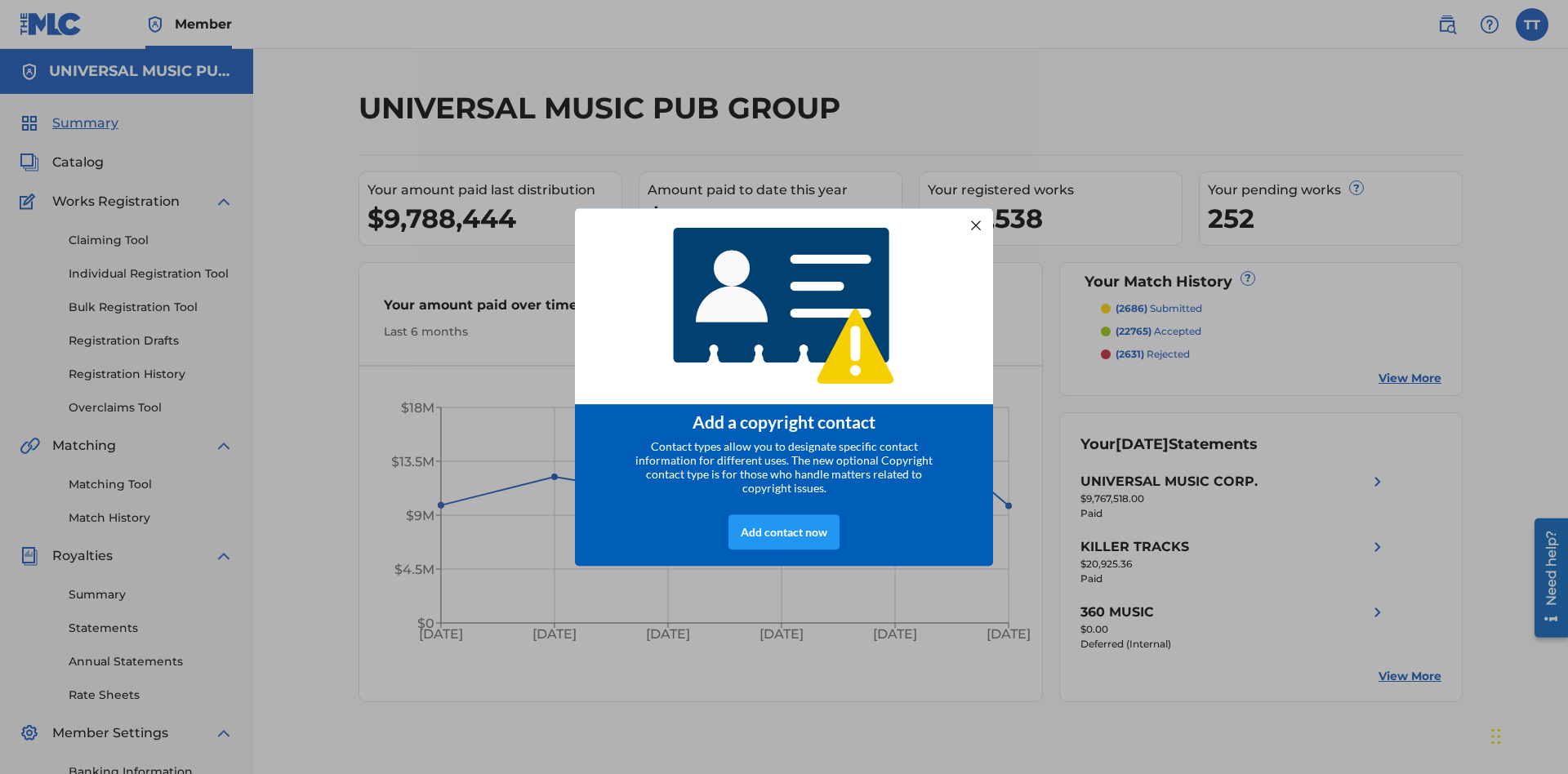
click at [976, 220] on div at bounding box center [976, 226] width 21 height 21
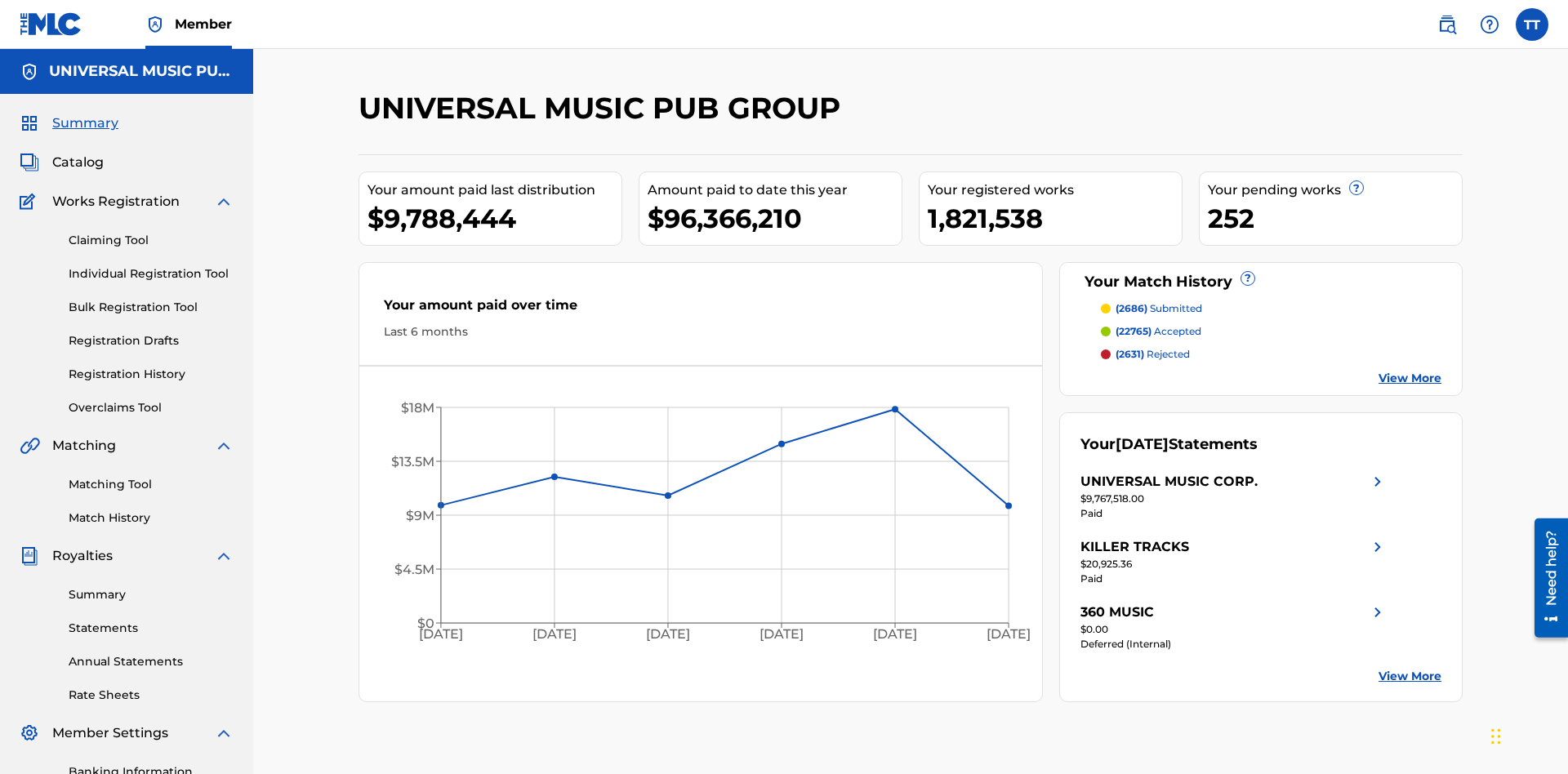
click at [1532, 24] on label at bounding box center [1532, 25] width 33 height 33
click at [1532, 25] on input "TT Test2025.08.21.01.53.55 Test2025.08.21.01.53.55 [EMAIL_ADDRESS][DOMAIN_NAME]…" at bounding box center [1532, 25] width 0 height 0
click at [1370, 204] on link "Profile" at bounding box center [1371, 204] width 33 height 15
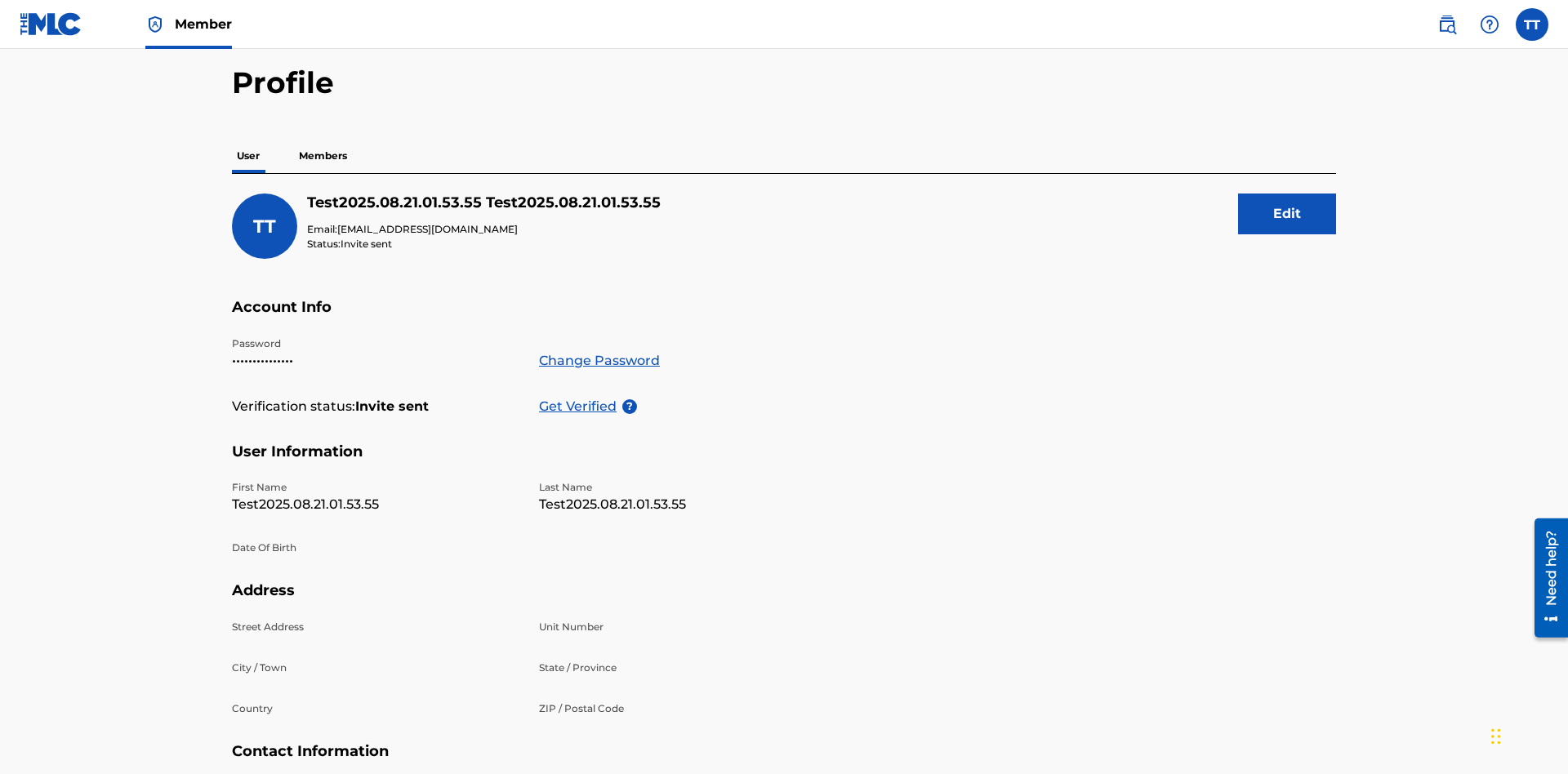
click at [324, 139] on p "Members" at bounding box center [323, 156] width 58 height 34
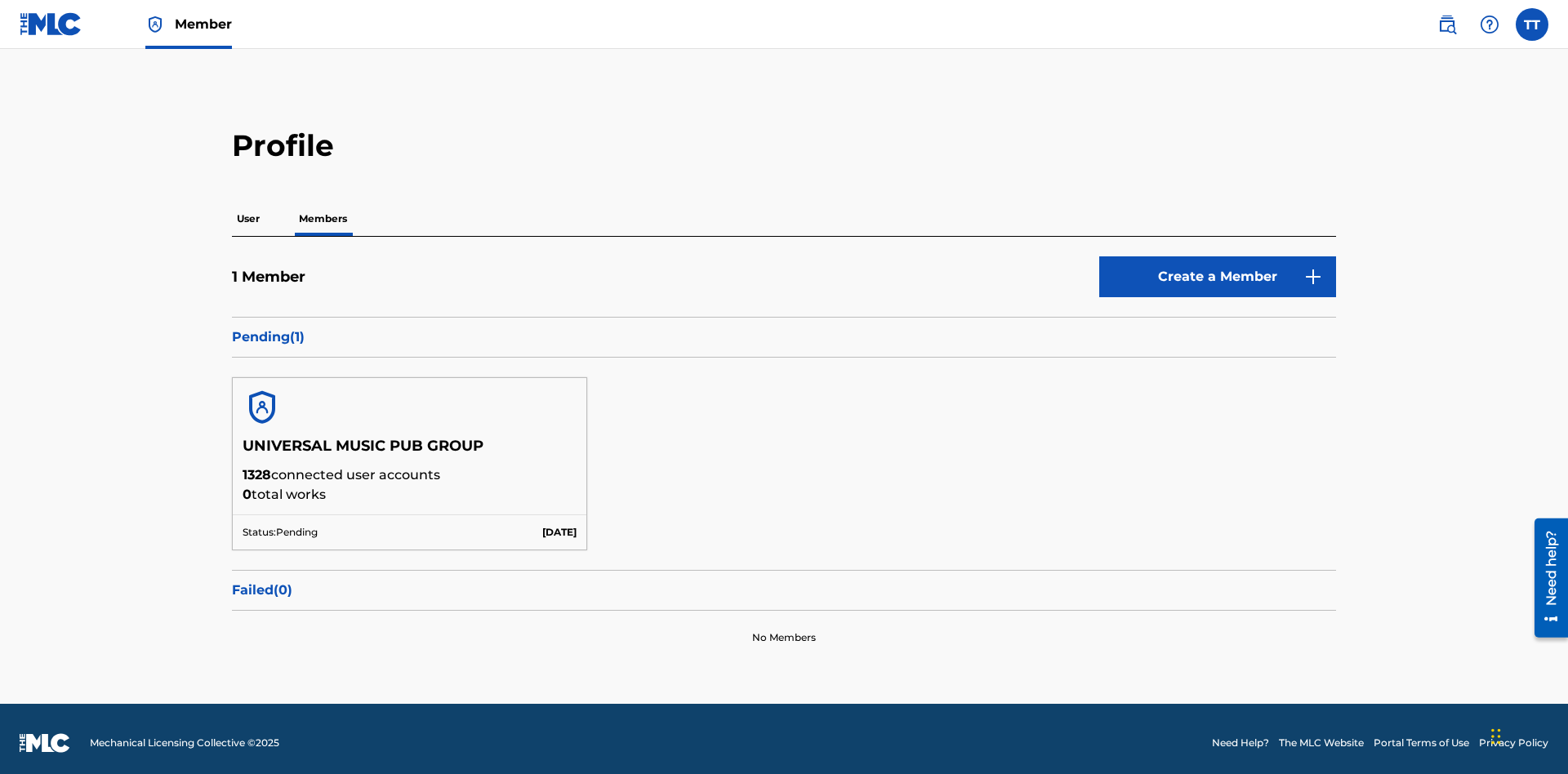
click at [1218, 269] on button "Create a Member" at bounding box center [1218, 277] width 237 height 41
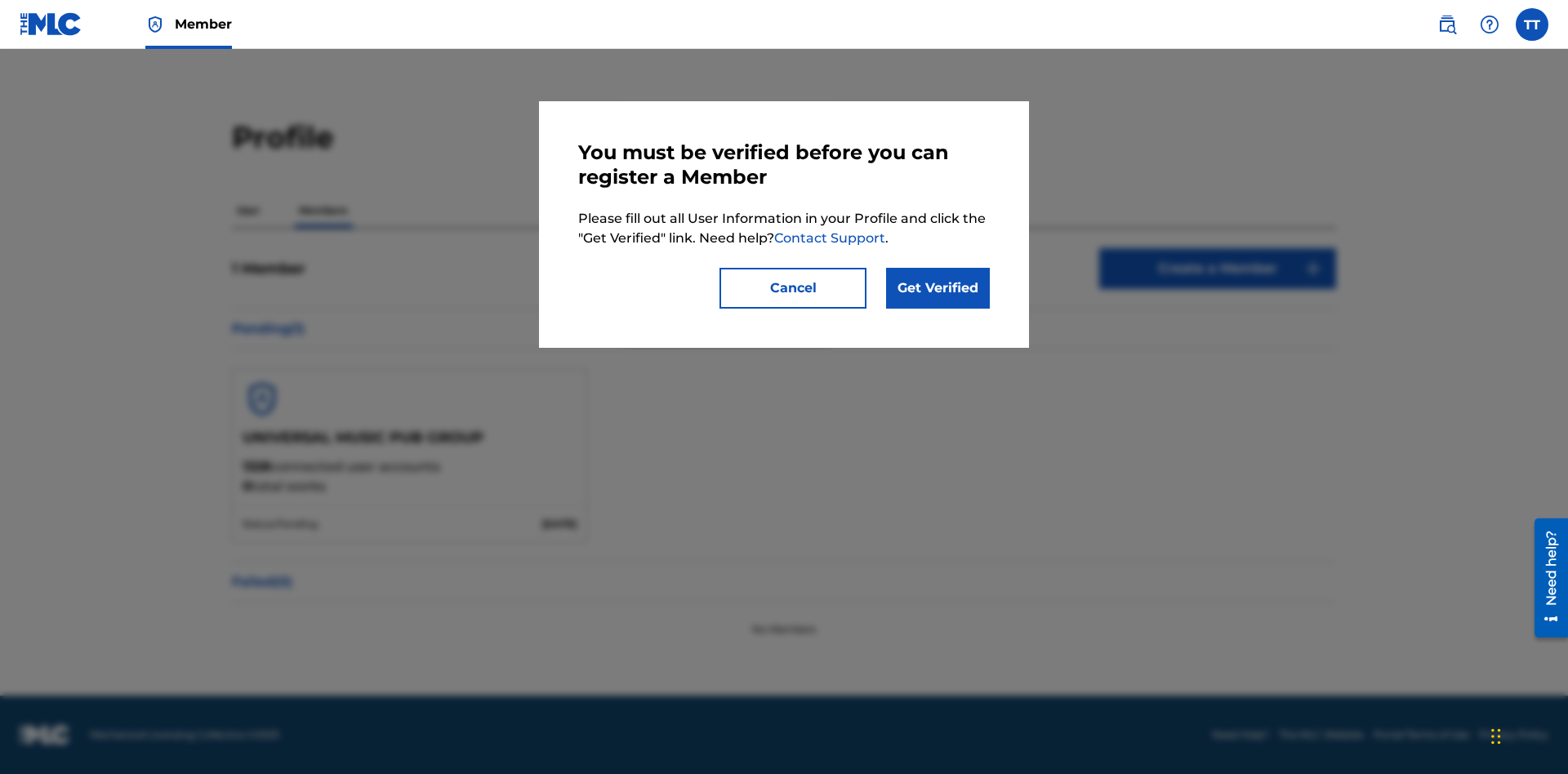
click at [938, 289] on link "Get Verified" at bounding box center [938, 289] width 104 height 41
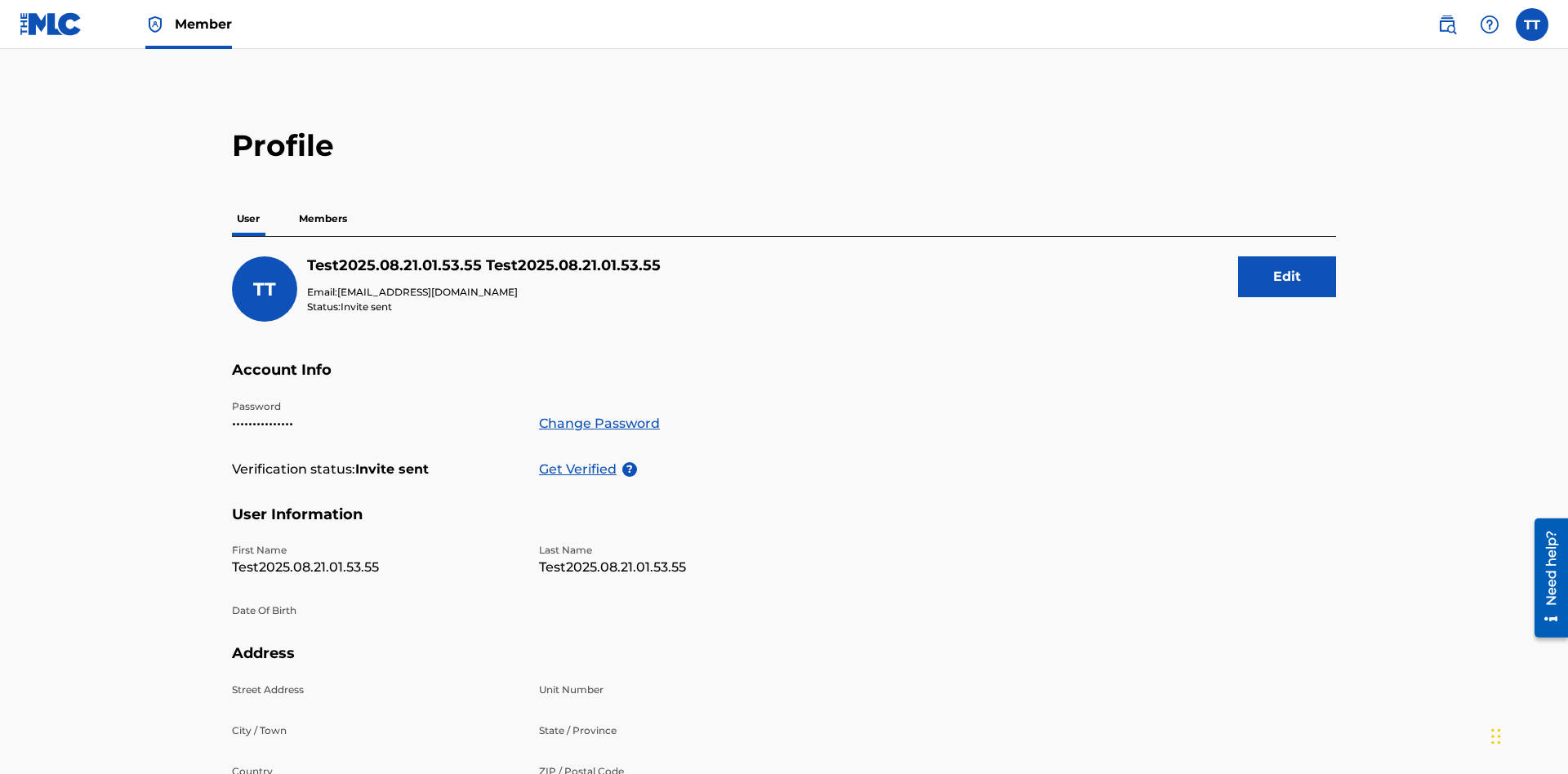
click at [580, 459] on p "Get Verified" at bounding box center [580, 469] width 83 height 20
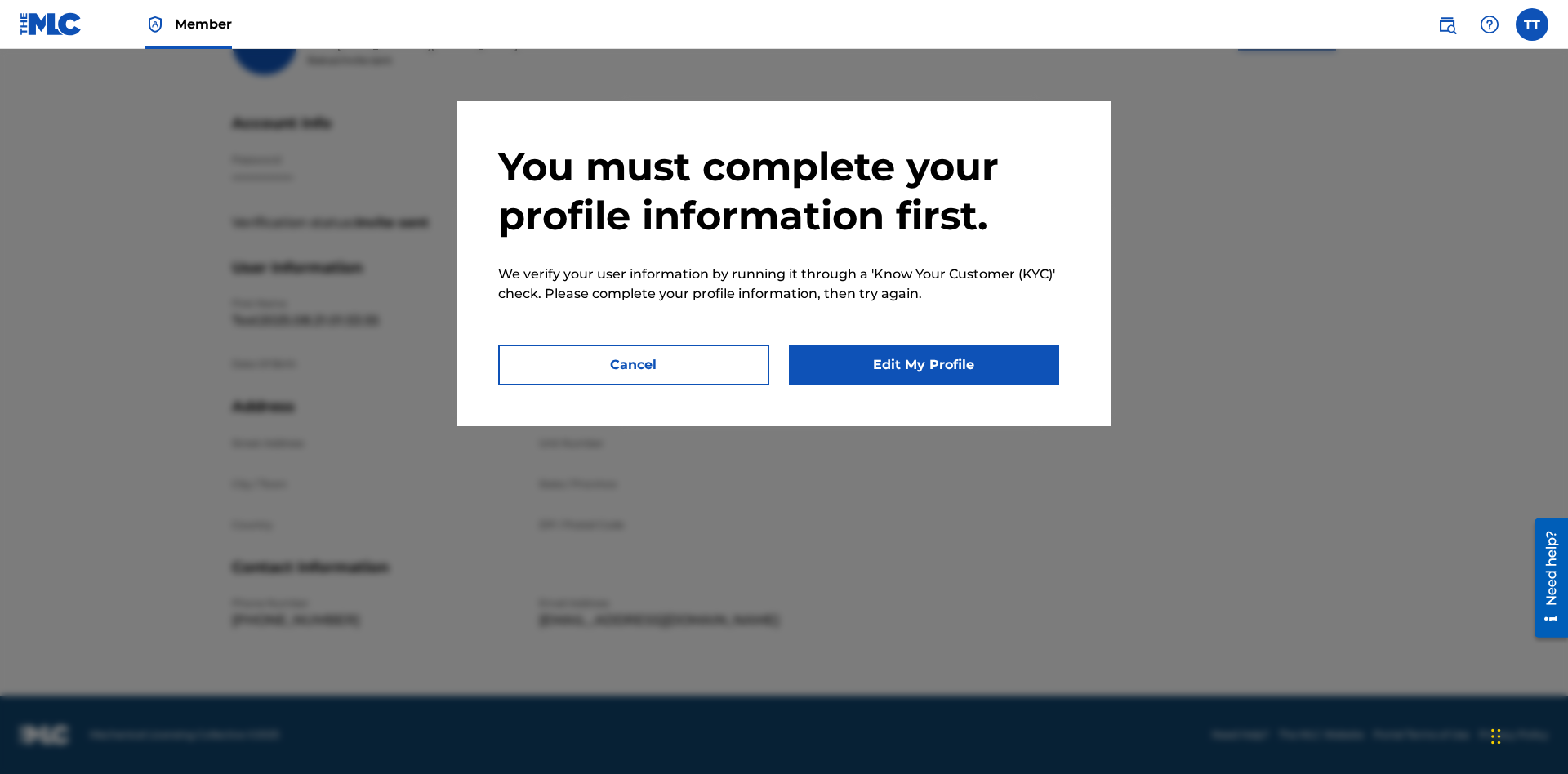
click at [924, 365] on button "Edit My Profile" at bounding box center [925, 365] width 271 height 41
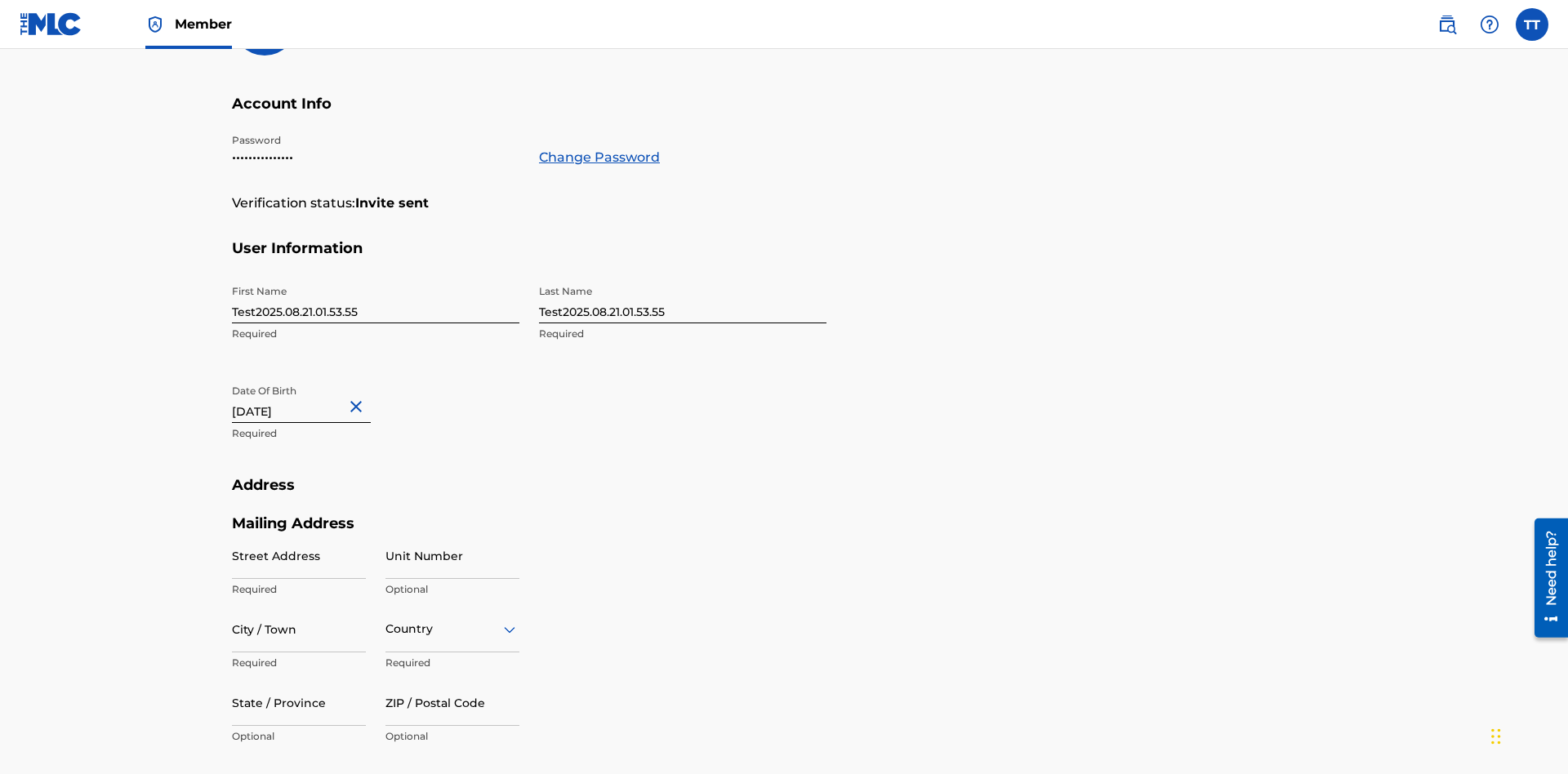
click at [376, 277] on input "Test2025.08.21.01.53.55" at bounding box center [376, 300] width 288 height 47
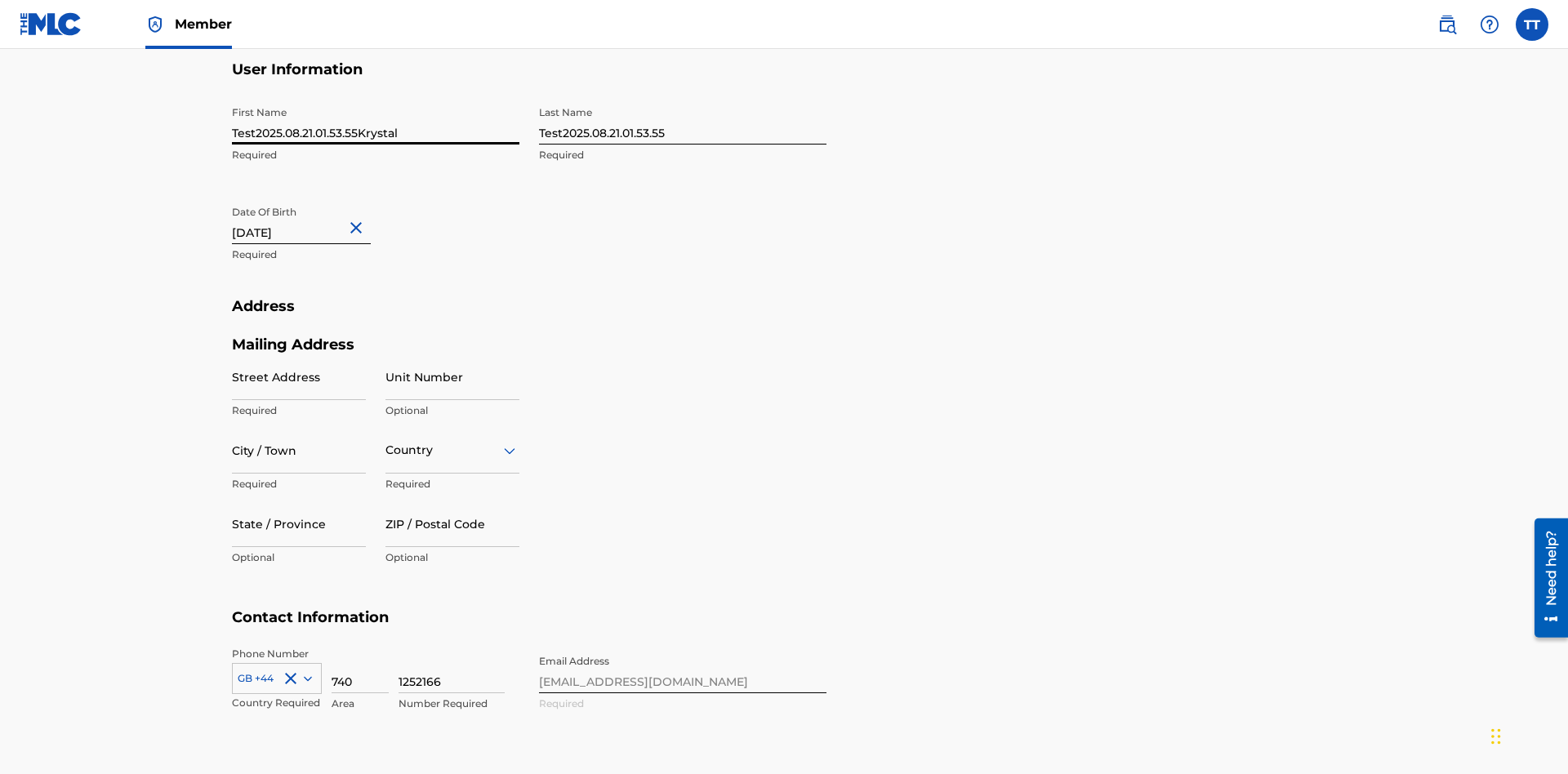
type input "Test2025.08.21.01.53.55Krystal"
click at [683, 121] on input "Test2025.08.21.01.53.55" at bounding box center [683, 121] width 288 height 47
type input "Test2025.08.21.01.53.55Ribble"
click at [315, 198] on input "[DATE]" at bounding box center [302, 221] width 139 height 47
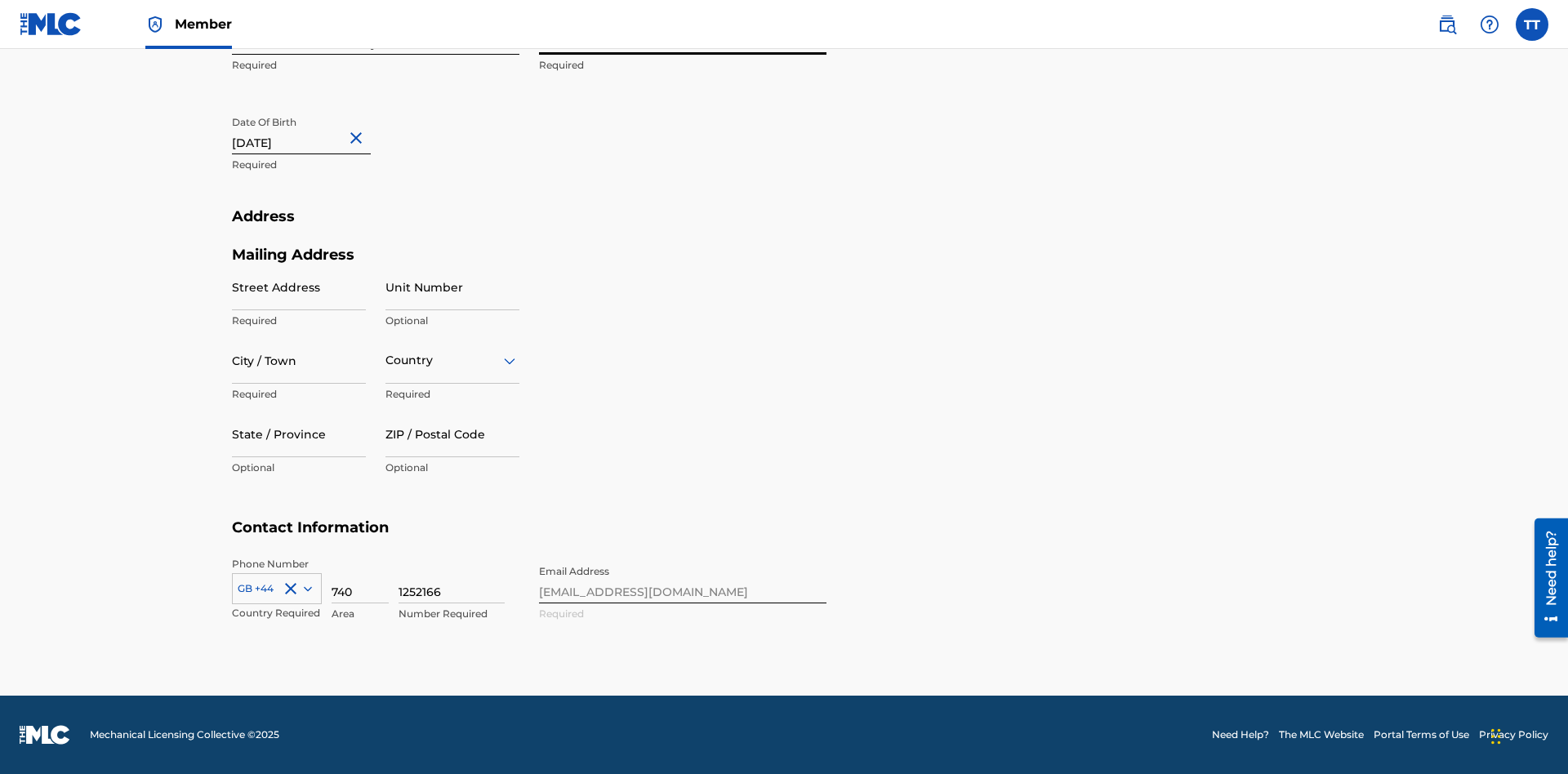
select select "7"
select select "2012"
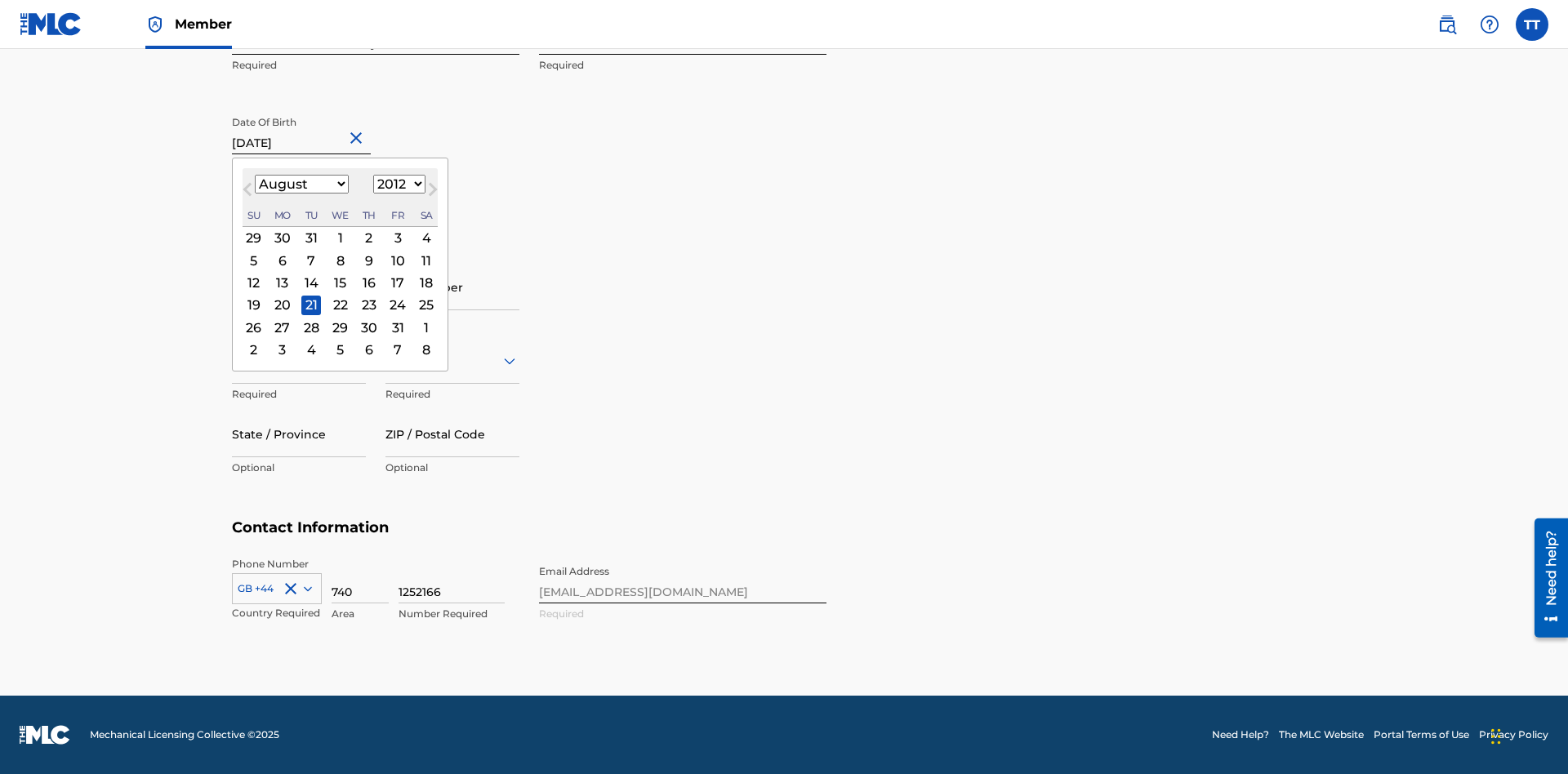
click at [301, 185] on select "January February March April May June July August September October November De…" at bounding box center [302, 184] width 94 height 19
select select "0"
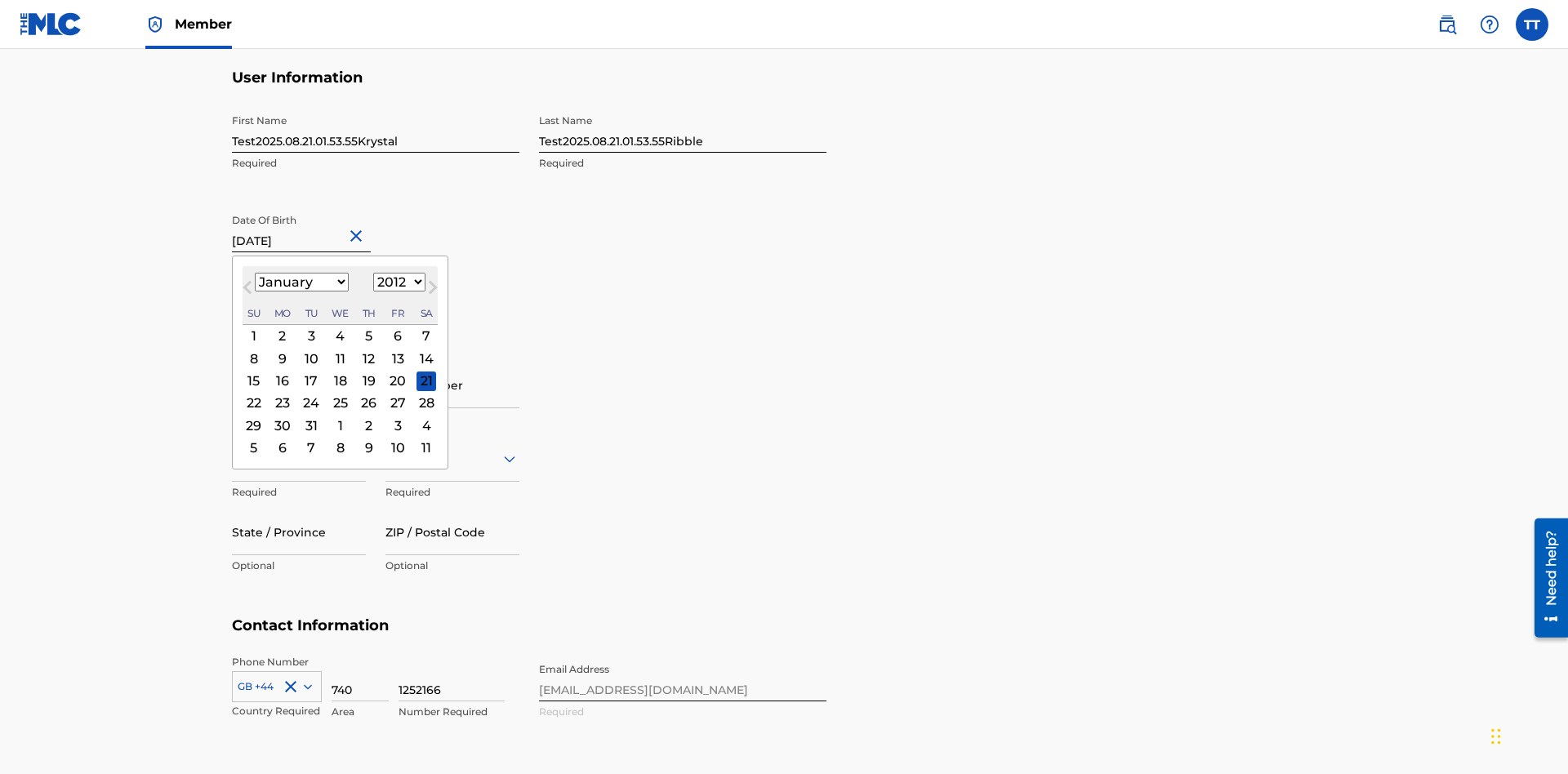
click at [397, 283] on select "1900 1901 1902 1903 1904 1905 1906 1907 1908 1909 1910 1911 1912 1913 1914 1915…" at bounding box center [400, 282] width 52 height 19
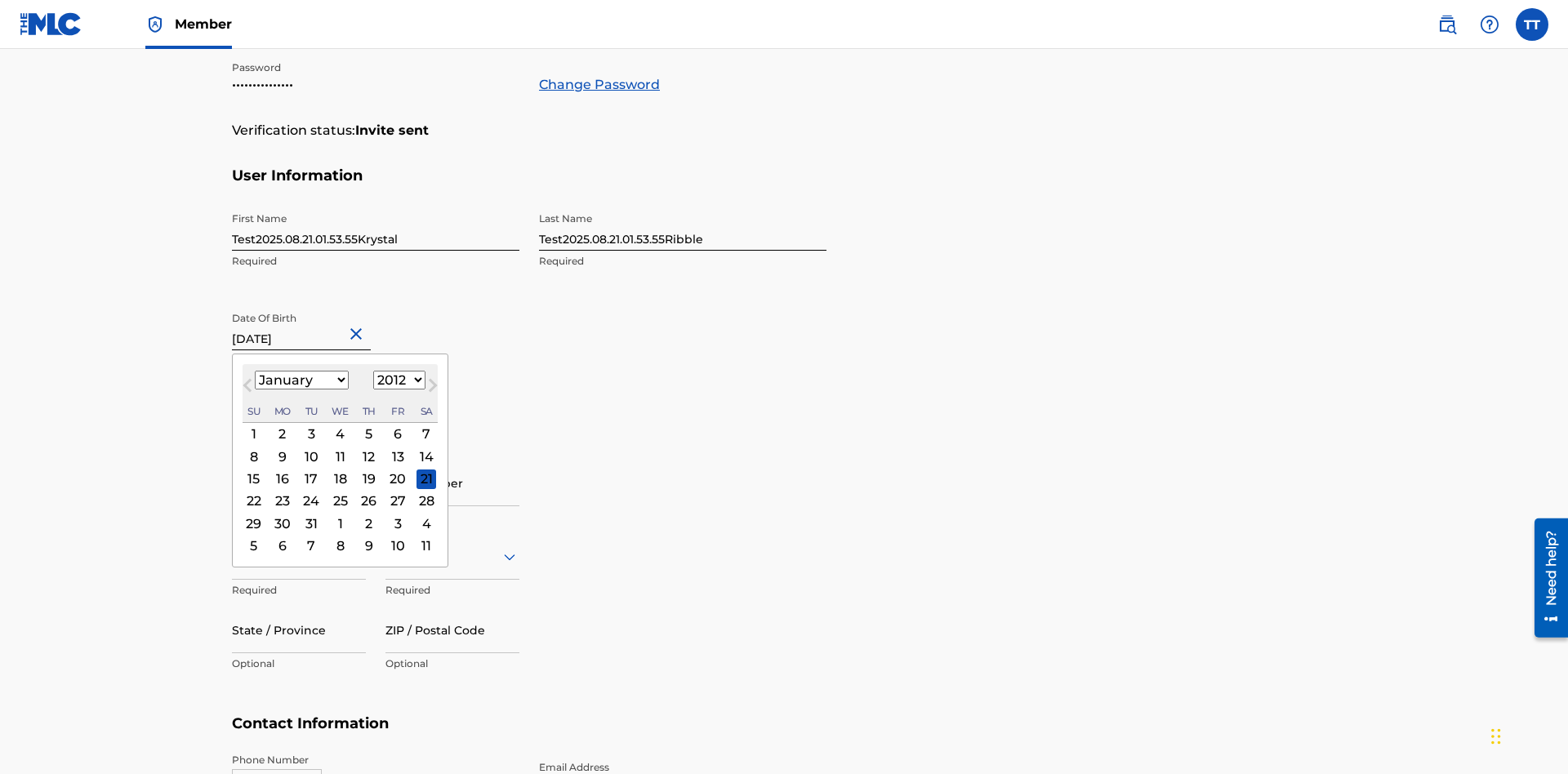
select select "1985"
click at [397, 381] on select "1900 1901 1902 1903 1904 1905 1906 1907 1908 1909 1910 1911 1912 1913 1914 1915…" at bounding box center [400, 380] width 52 height 19
click at [311, 446] on div "8" at bounding box center [311, 456] width 20 height 20
type input "[DATE]"
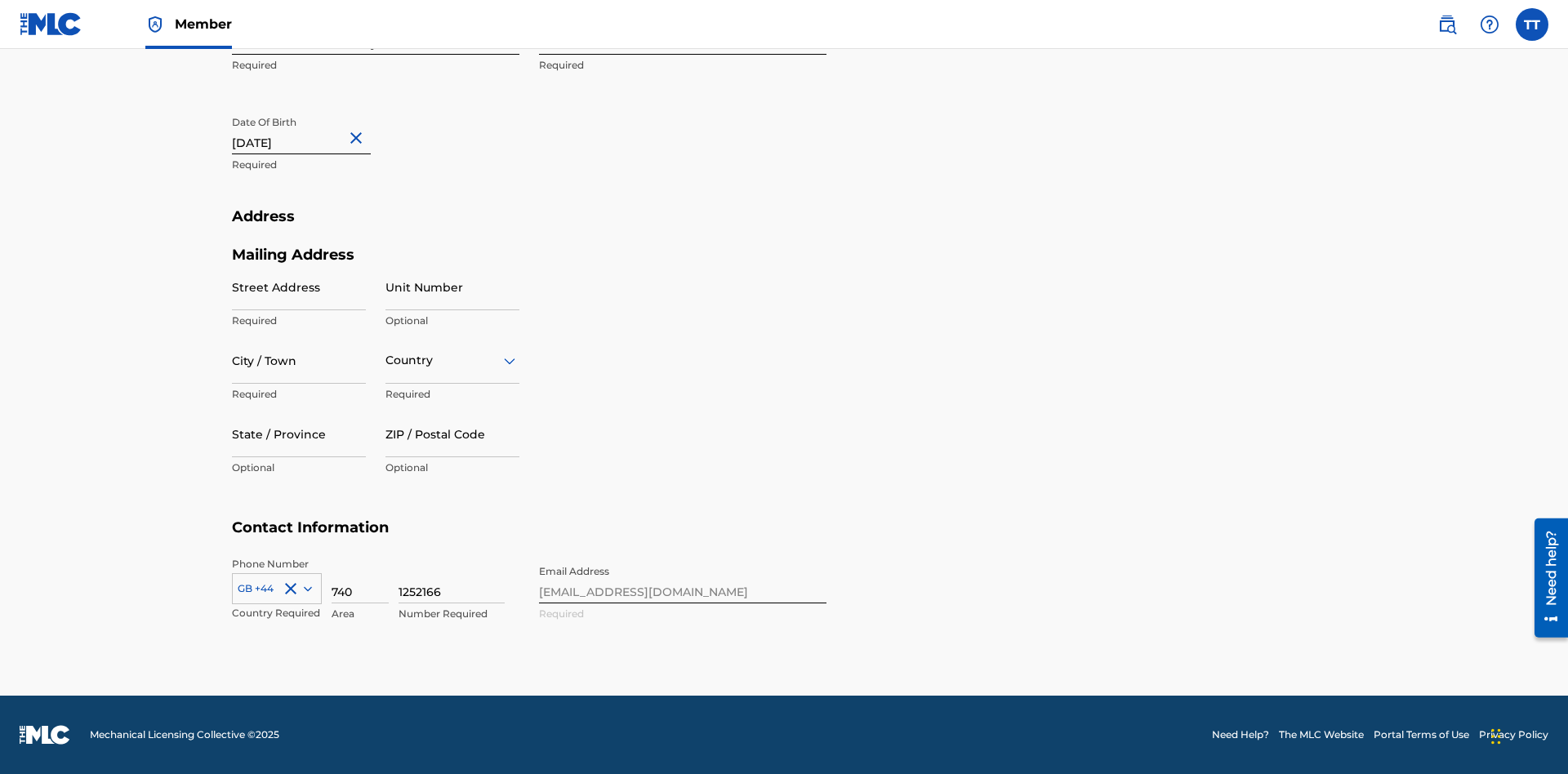
click at [299, 287] on input "Street Address" at bounding box center [299, 287] width 134 height 47
type input "[STREET_ADDRESS]"
click at [299, 360] on input "City / Town" at bounding box center [299, 360] width 134 height 47
type input "[GEOGRAPHIC_DATA]"
click at [387, 360] on input "text" at bounding box center [388, 360] width 3 height 17
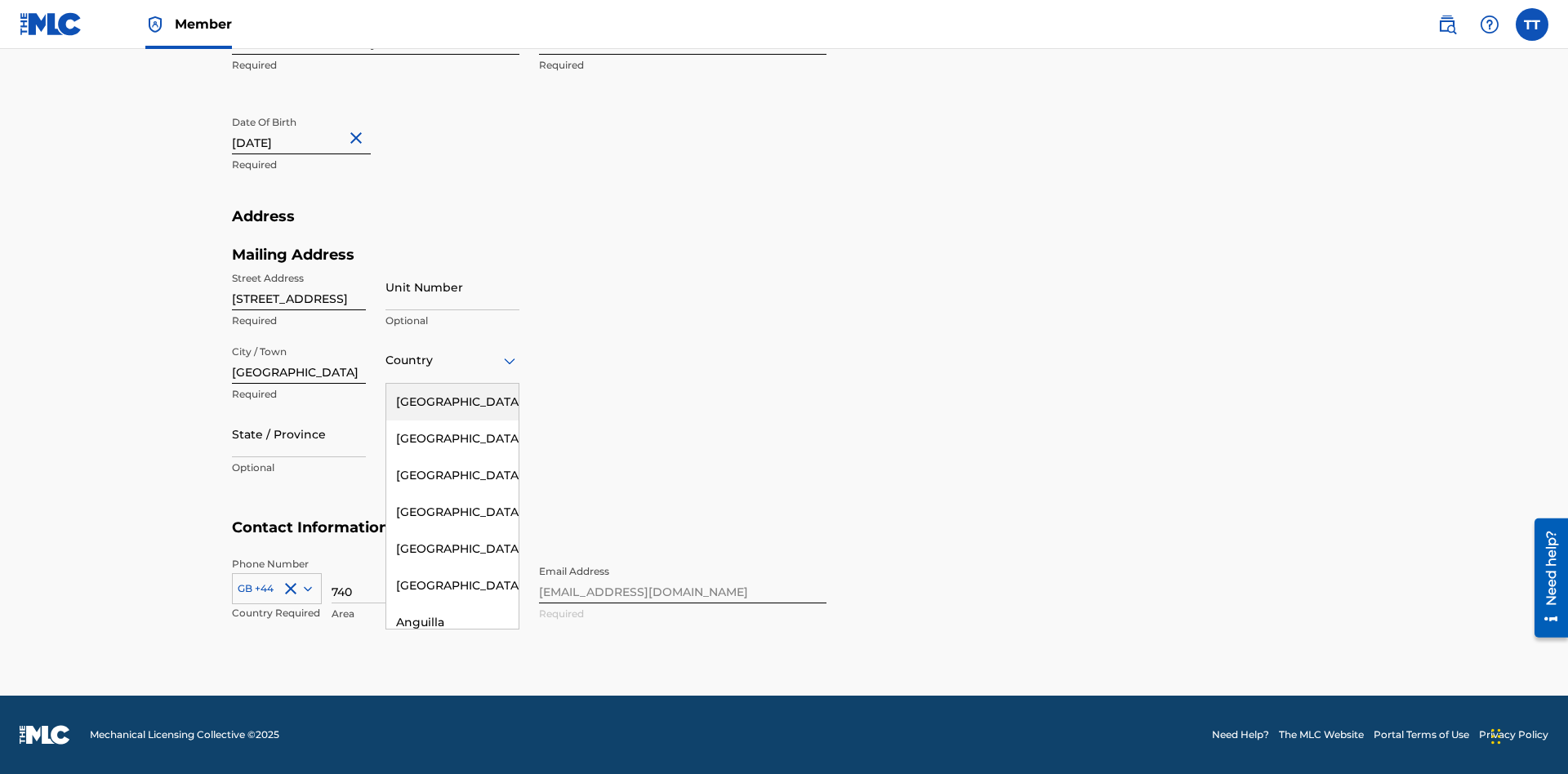
click at [452, 402] on div "[GEOGRAPHIC_DATA]" at bounding box center [453, 402] width 132 height 37
click at [299, 433] on div at bounding box center [299, 433] width 134 height 20
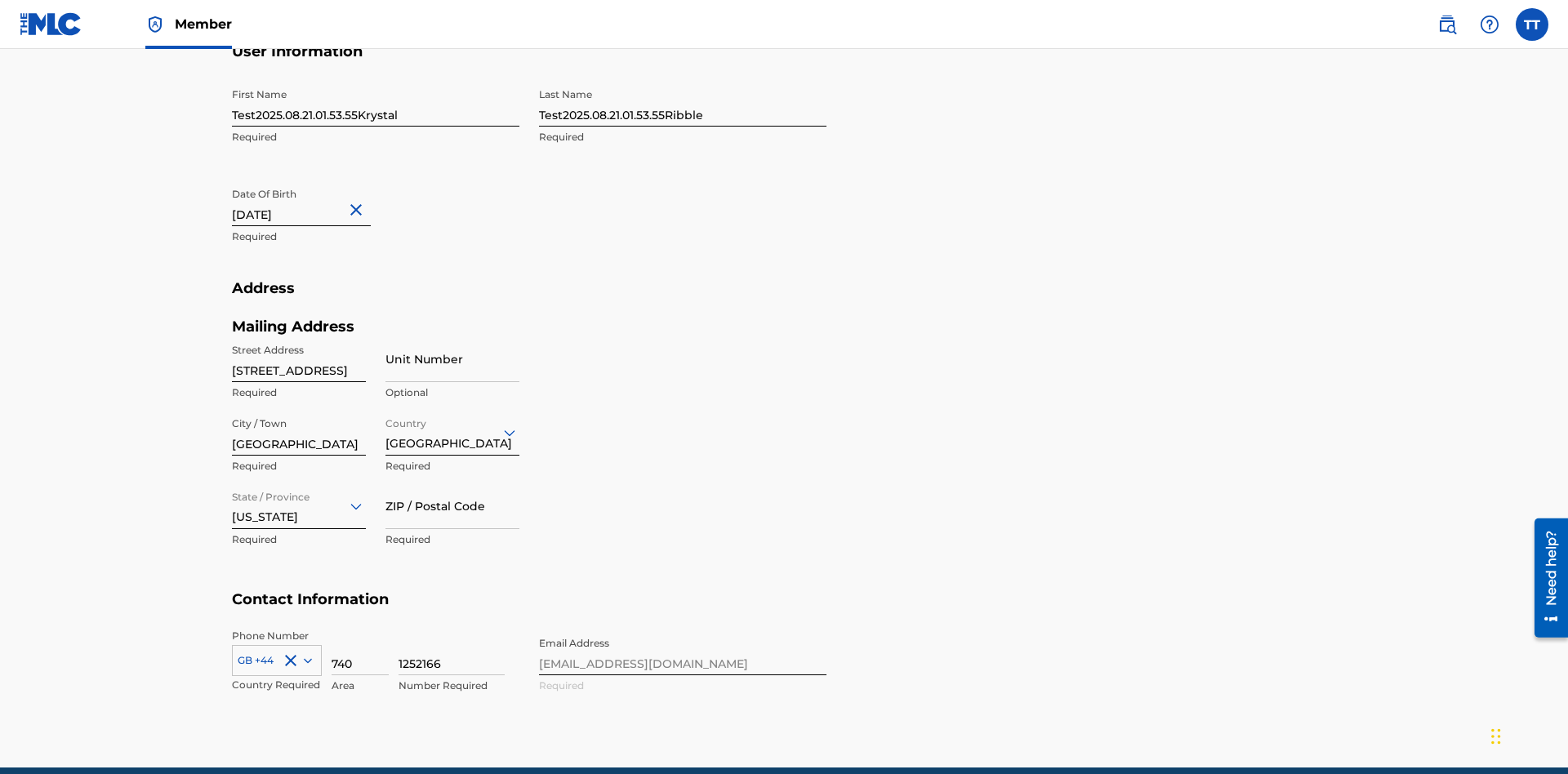
click at [452, 482] on input "ZIP / Postal Code" at bounding box center [453, 505] width 134 height 47
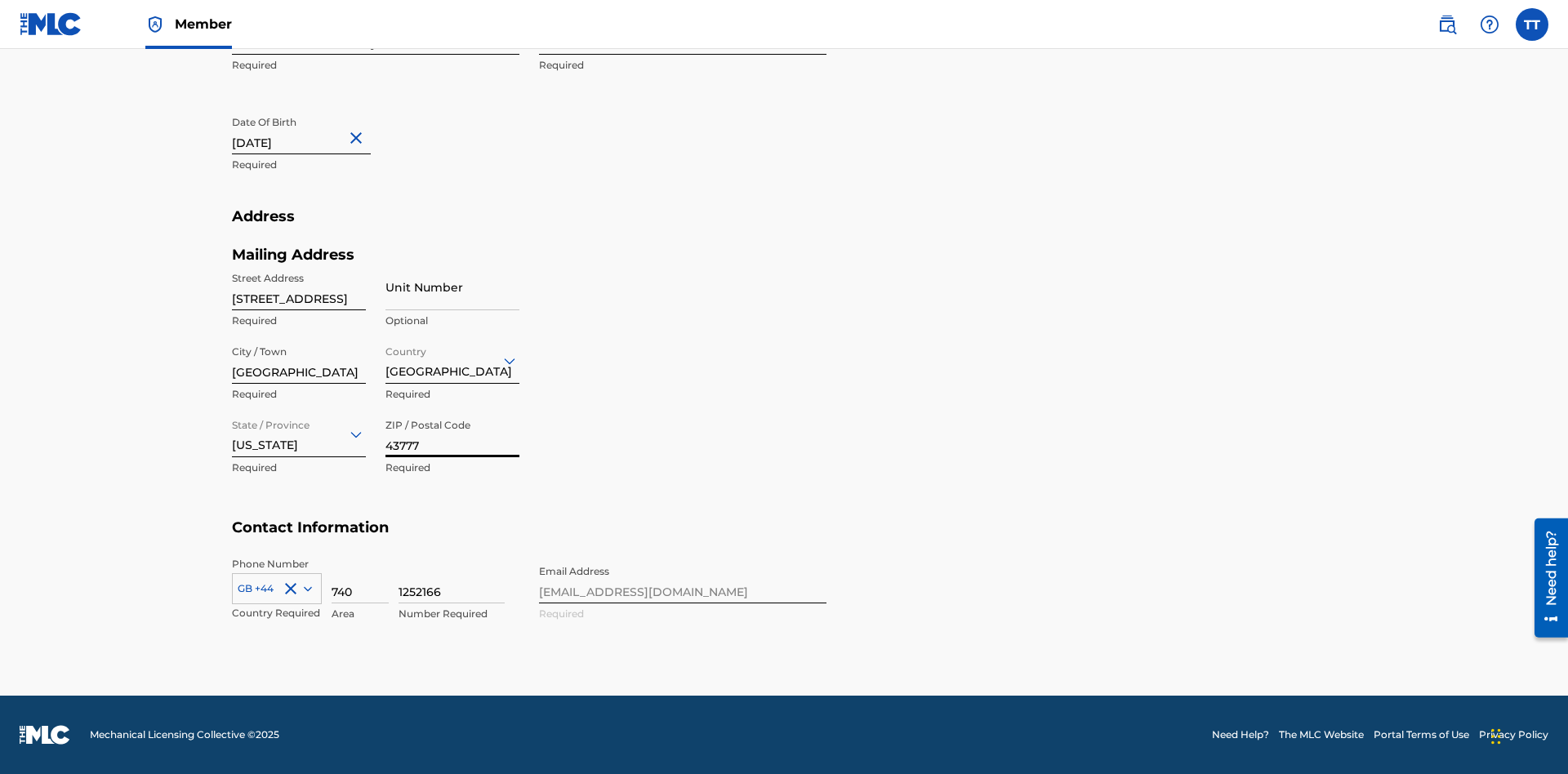
type input "43777"
click at [305, 588] on icon at bounding box center [308, 588] width 8 height 5
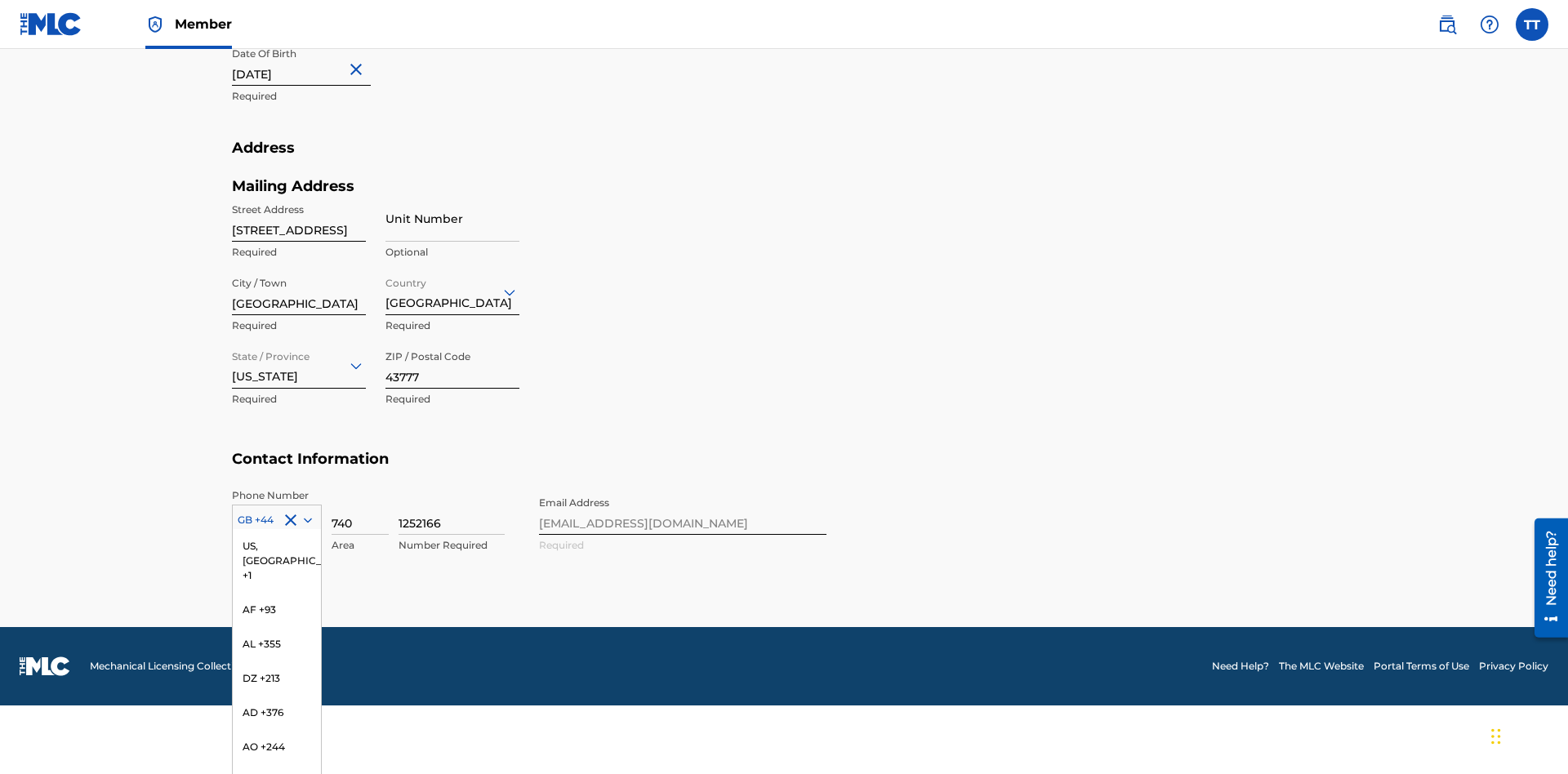
scroll to position [6831, 0]
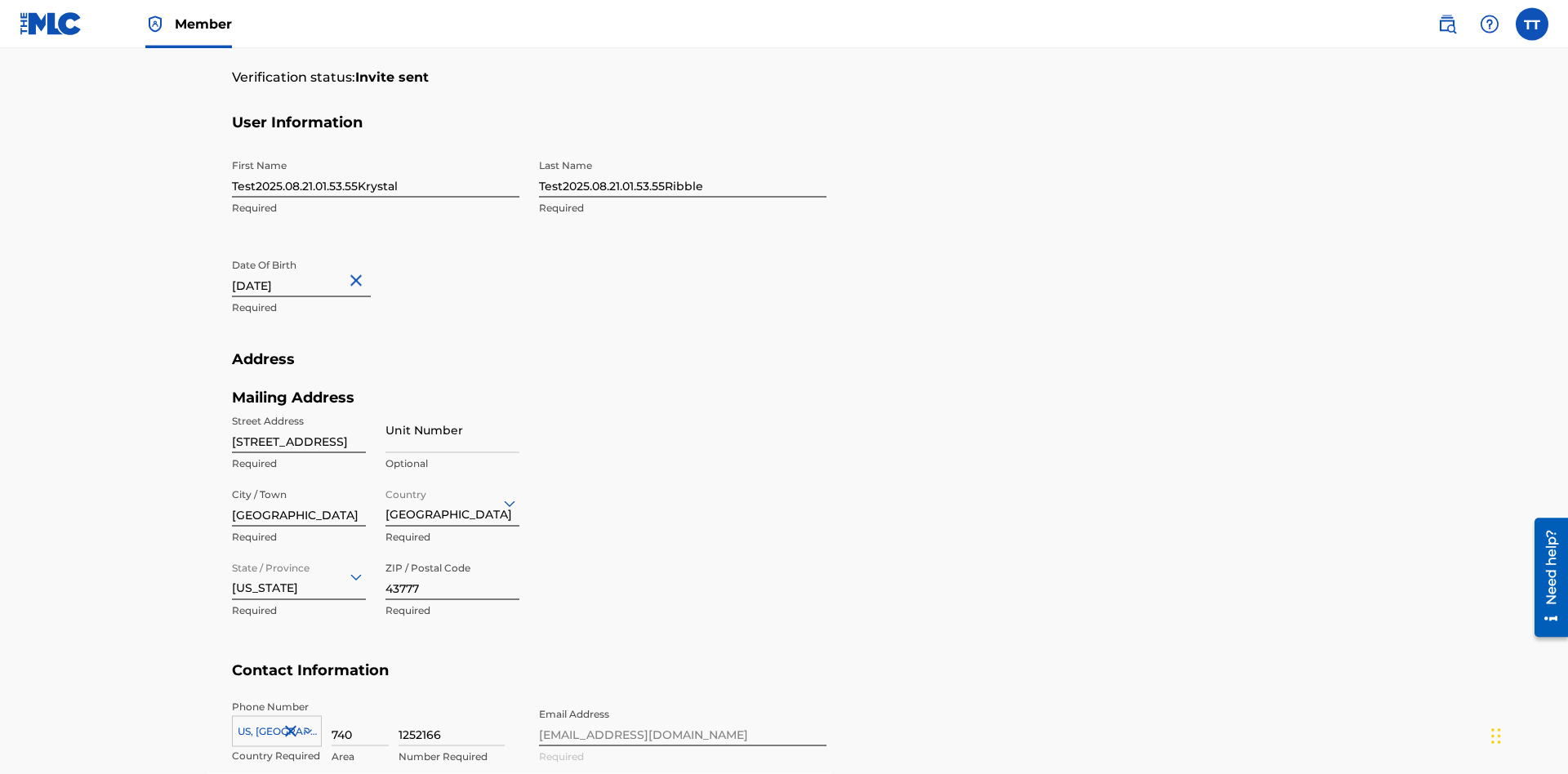
click at [361, 700] on input "740" at bounding box center [361, 723] width 57 height 47
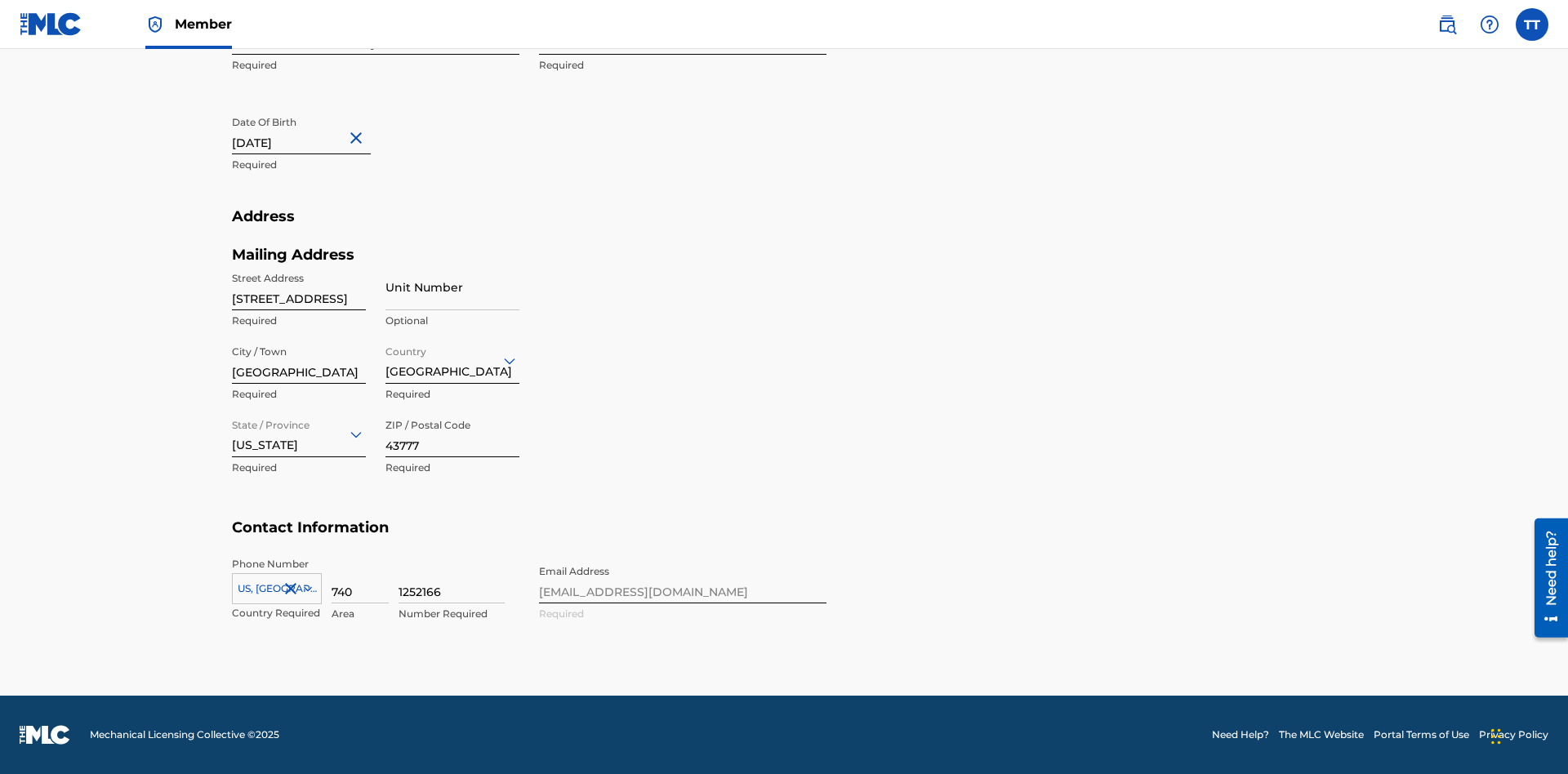
type input "740"
click at [451, 579] on input "1252166" at bounding box center [452, 579] width 106 height 47
type input "8086351"
